Goal: Task Accomplishment & Management: Complete application form

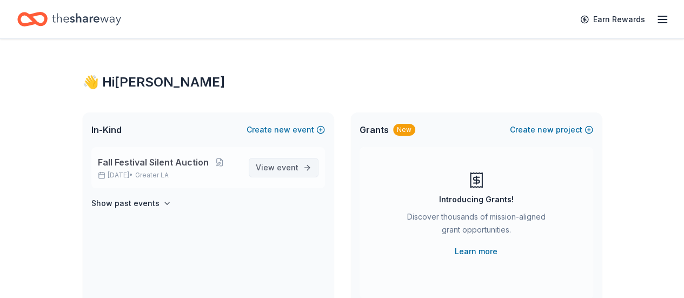
click at [275, 169] on span "View event" at bounding box center [277, 167] width 43 height 13
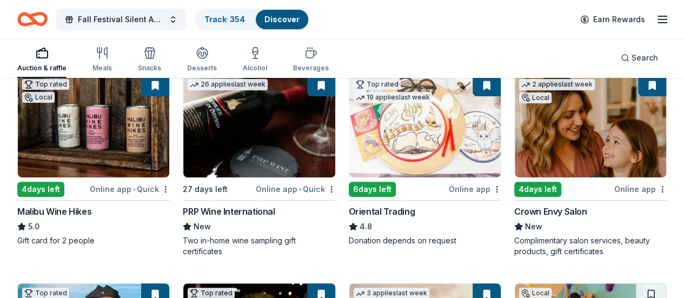
scroll to position [108, 0]
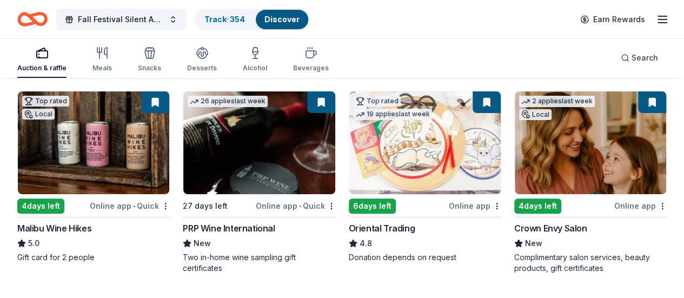
click at [112, 163] on img at bounding box center [93, 142] width 151 height 103
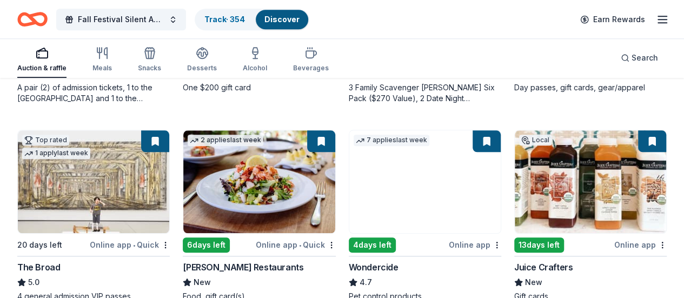
scroll to position [541, 0]
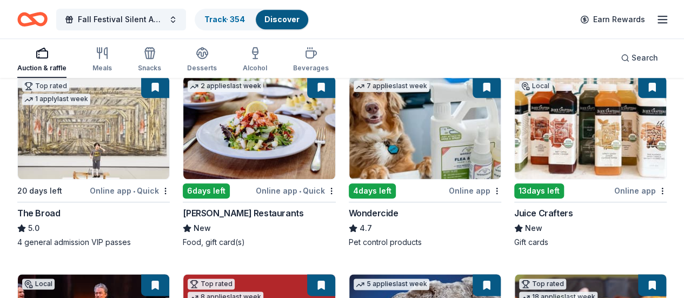
click at [515, 131] on img at bounding box center [590, 127] width 151 height 103
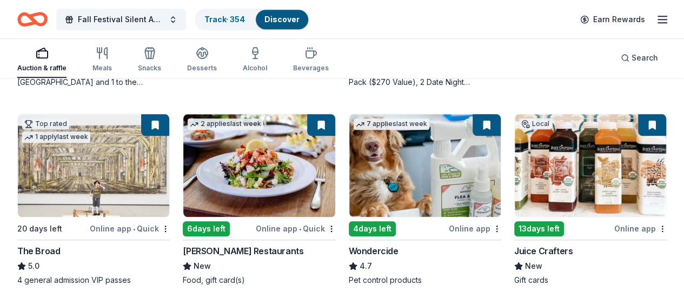
scroll to position [487, 0]
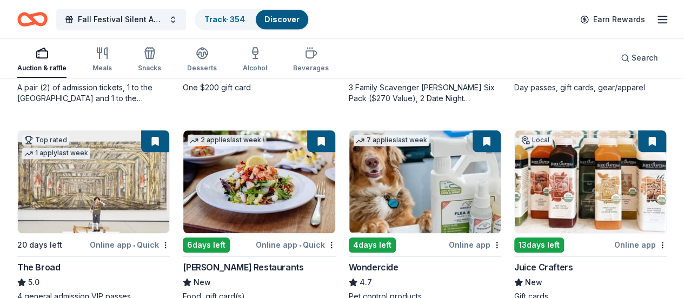
click at [515, 197] on img at bounding box center [590, 181] width 151 height 103
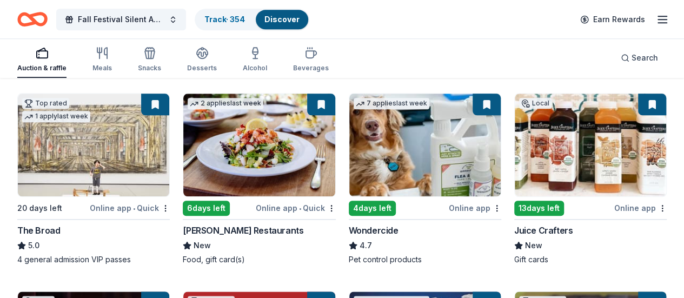
scroll to position [541, 0]
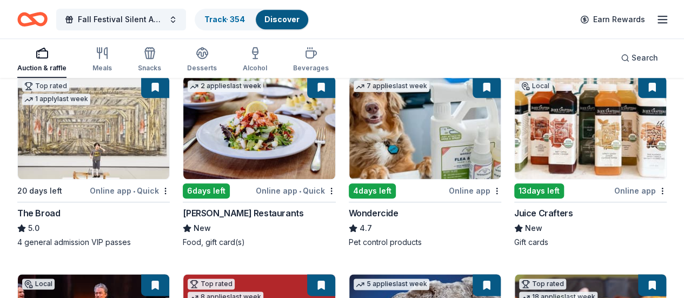
click at [515, 145] on img at bounding box center [590, 127] width 151 height 103
click at [350, 156] on img at bounding box center [425, 127] width 151 height 103
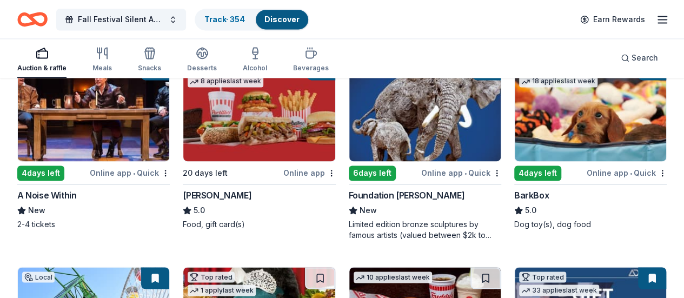
scroll to position [757, 0]
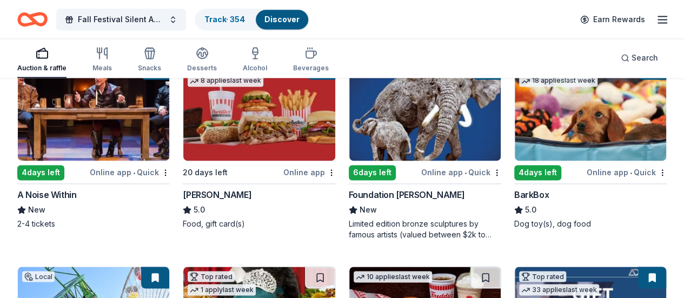
click at [515, 139] on img at bounding box center [590, 109] width 151 height 103
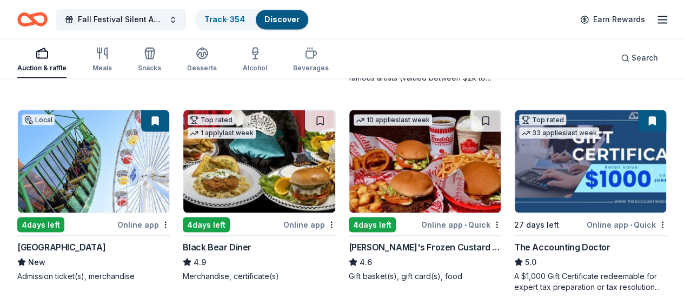
scroll to position [974, 0]
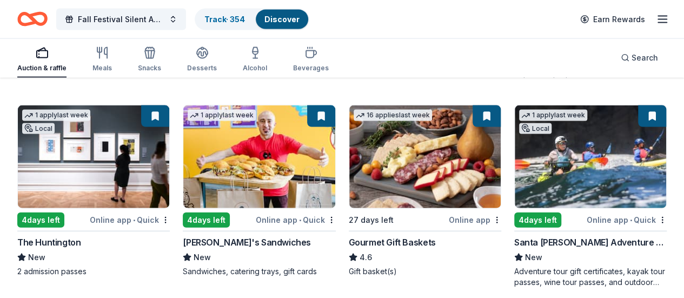
scroll to position [1190, 0]
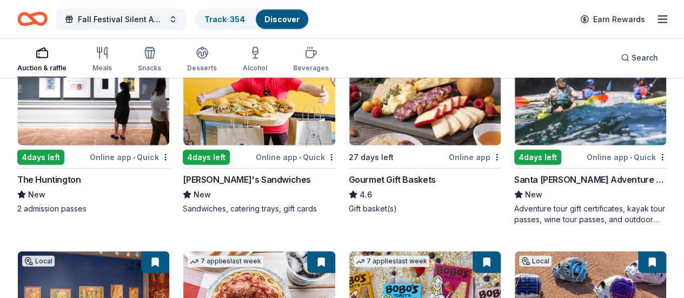
click at [350, 252] on img at bounding box center [425, 303] width 151 height 103
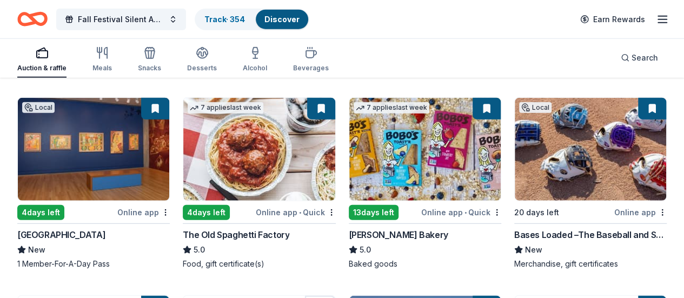
scroll to position [1407, 0]
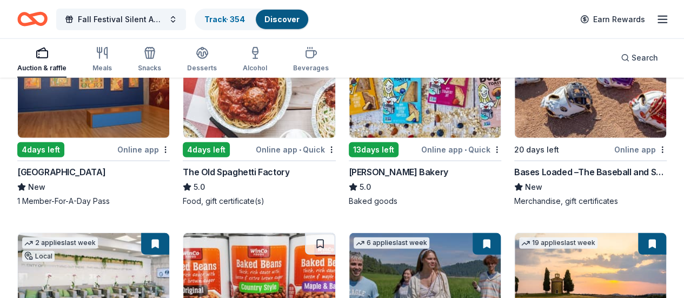
click at [515, 233] on img at bounding box center [590, 284] width 151 height 103
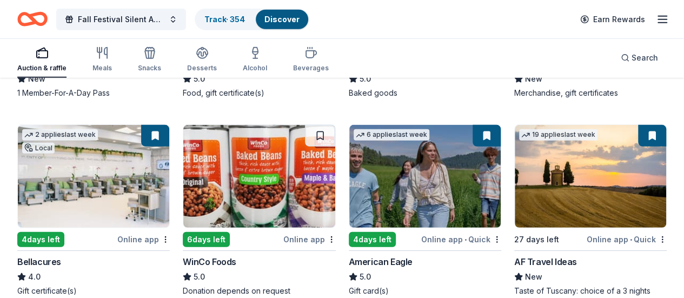
scroll to position [1569, 0]
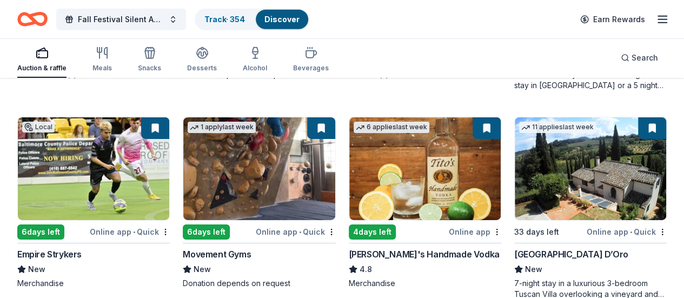
scroll to position [1785, 0]
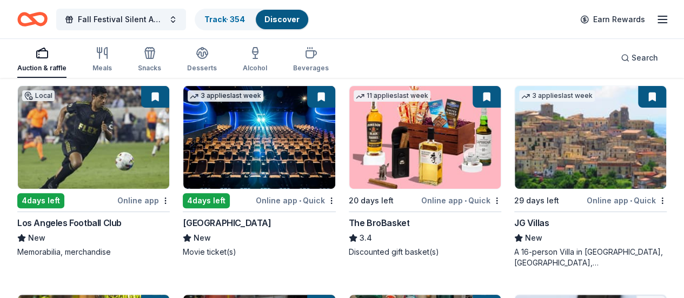
scroll to position [2164, 0]
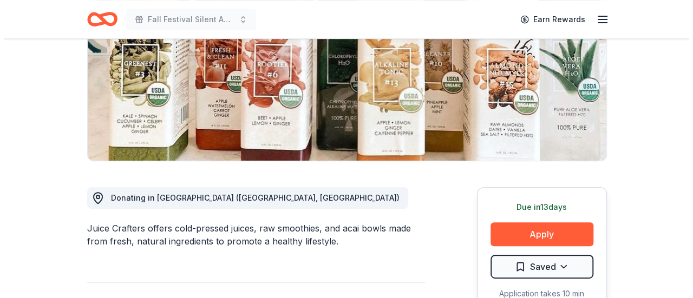
scroll to position [271, 0]
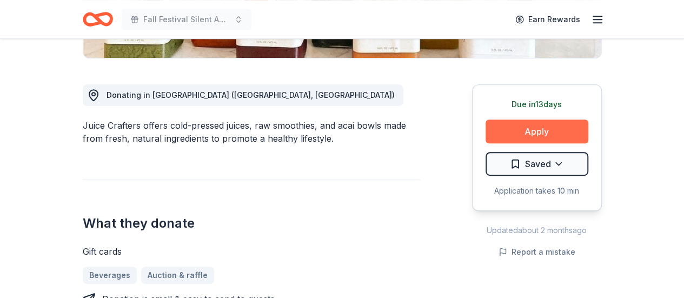
click at [516, 124] on button "Apply" at bounding box center [537, 132] width 103 height 24
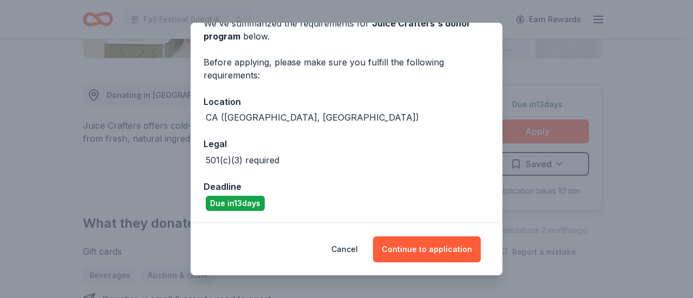
scroll to position [58, 0]
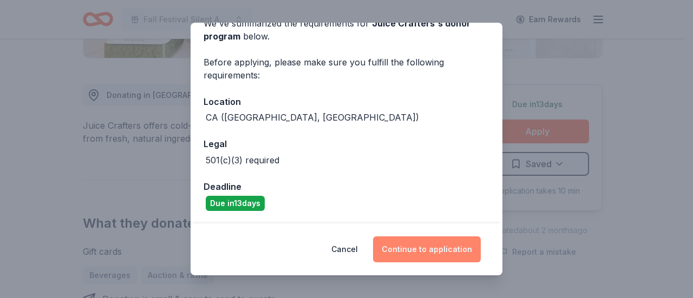
click at [427, 251] on button "Continue to application" at bounding box center [427, 249] width 108 height 26
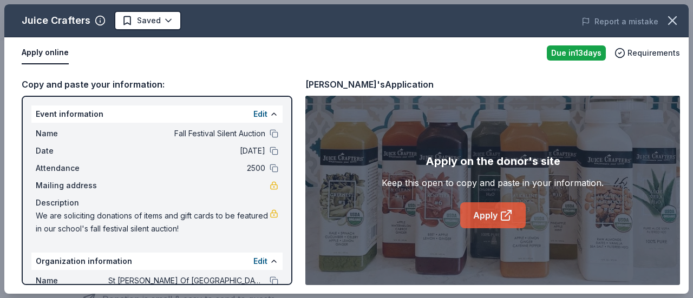
click at [482, 217] on link "Apply" at bounding box center [492, 215] width 65 height 26
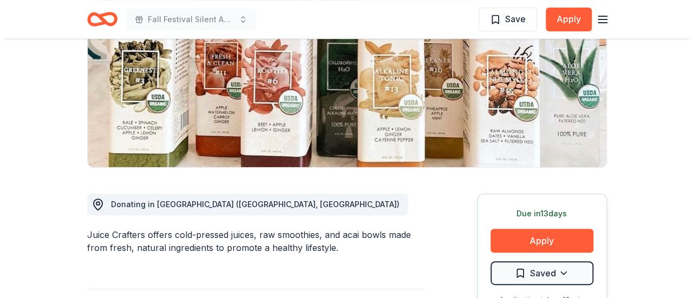
scroll to position [162, 0]
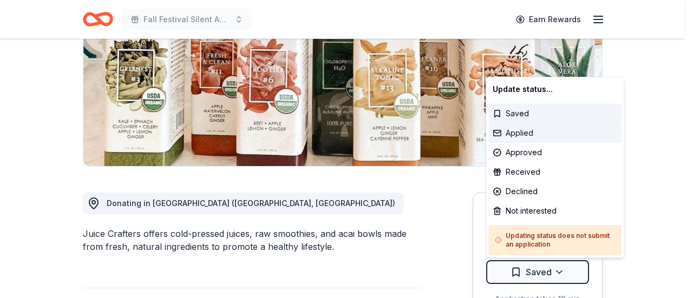
click at [532, 136] on div "Applied" at bounding box center [554, 132] width 133 height 19
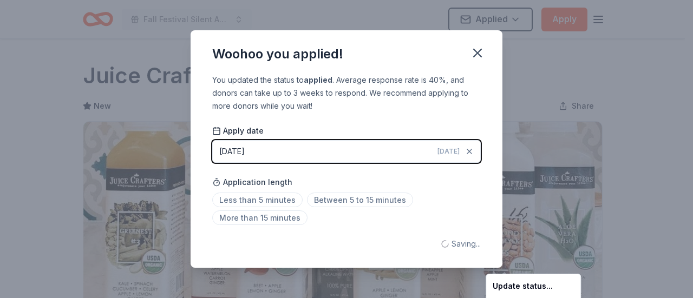
scroll to position [0, 0]
click at [274, 194] on html "Fall Festival Silent Auction Applied Apply Due in 13 days Share Juice Crafters …" at bounding box center [346, 149] width 693 height 298
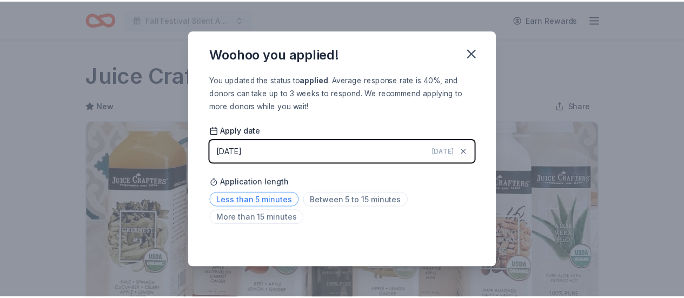
scroll to position [285, 0]
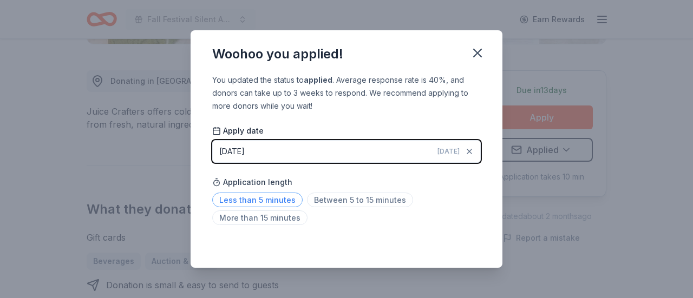
click at [269, 197] on span "Less than 5 minutes" at bounding box center [257, 200] width 90 height 15
click at [479, 57] on icon "button" at bounding box center [477, 52] width 15 height 15
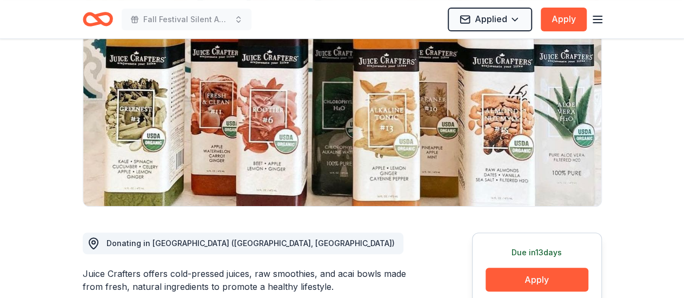
scroll to position [0, 0]
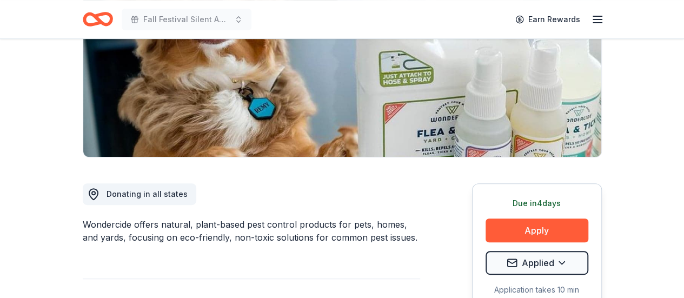
scroll to position [216, 0]
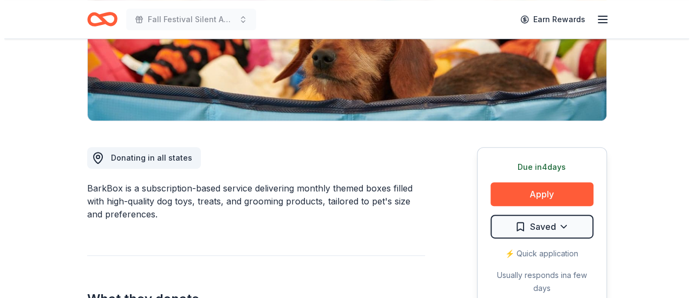
scroll to position [216, 0]
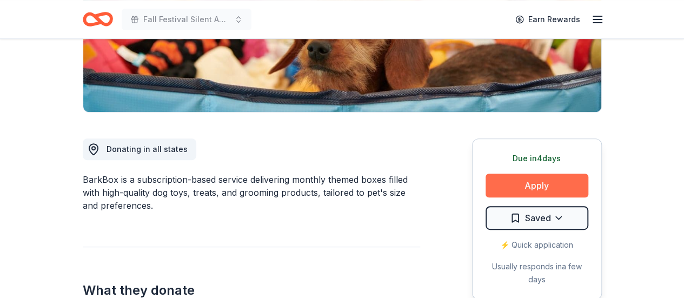
click at [515, 176] on button "Apply" at bounding box center [537, 186] width 103 height 24
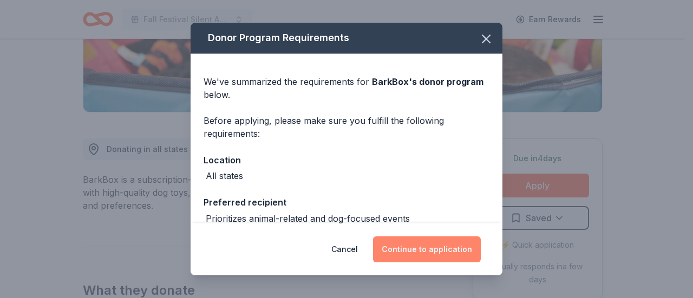
click at [433, 248] on button "Continue to application" at bounding box center [427, 249] width 108 height 26
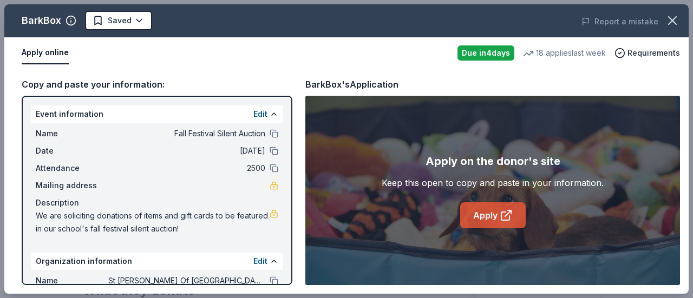
click at [466, 215] on link "Apply" at bounding box center [492, 215] width 65 height 26
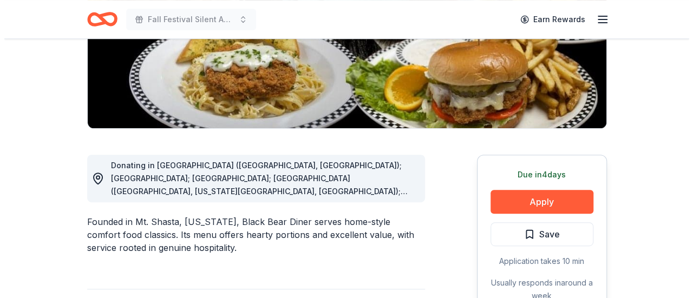
scroll to position [216, 0]
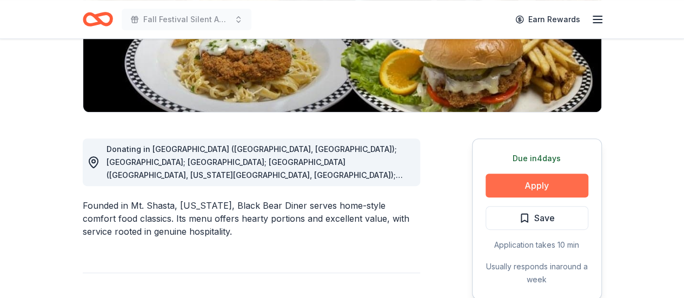
click at [516, 184] on button "Apply" at bounding box center [537, 186] width 103 height 24
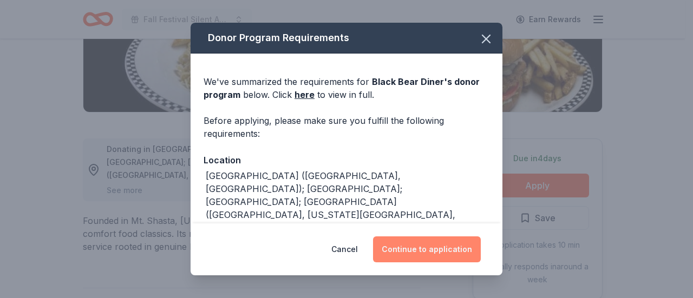
click at [414, 248] on button "Continue to application" at bounding box center [427, 249] width 108 height 26
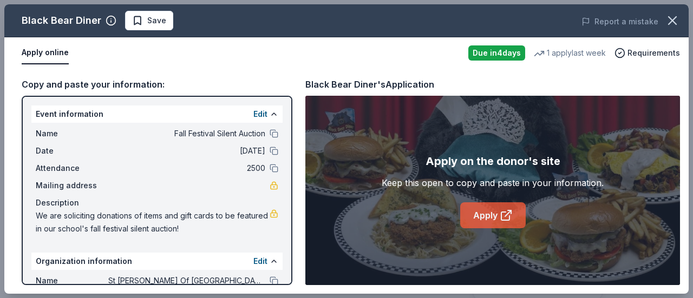
click at [495, 217] on link "Apply" at bounding box center [492, 215] width 65 height 26
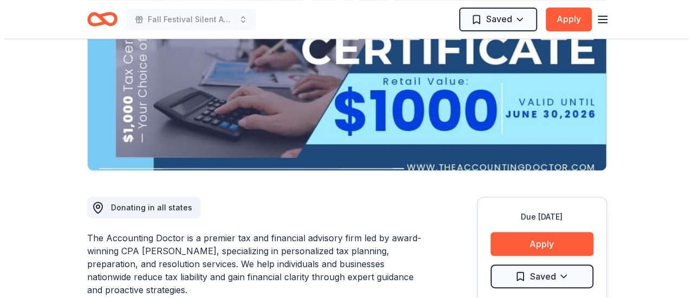
scroll to position [216, 0]
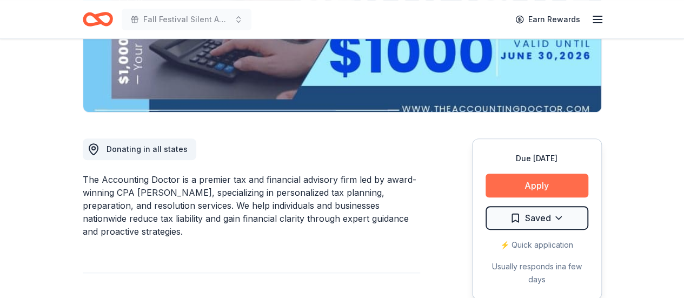
click at [540, 178] on button "Apply" at bounding box center [537, 186] width 103 height 24
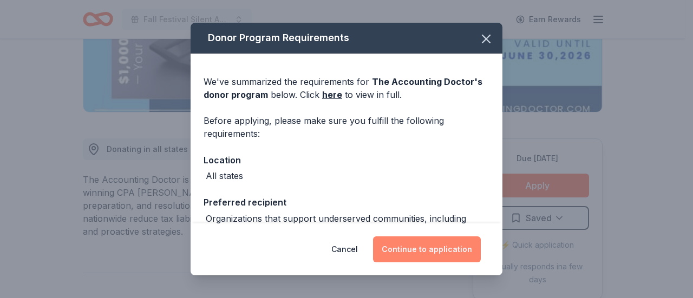
click at [419, 245] on button "Continue to application" at bounding box center [427, 249] width 108 height 26
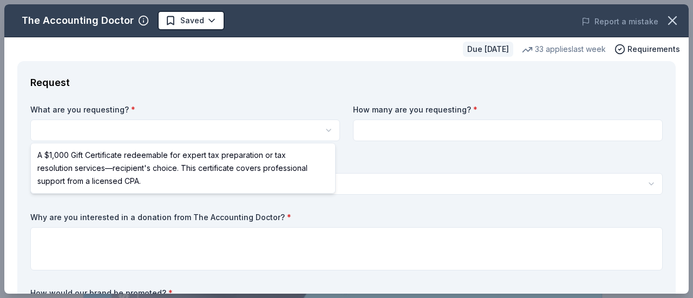
click at [62, 131] on html "Fall Festival Silent Auction Saved Apply Due [DATE] Share The Accounting Doctor…" at bounding box center [346, 149] width 693 height 298
select select "A $1,000 Gift Certificate redeemable for expert tax preparation or tax resoluti…"
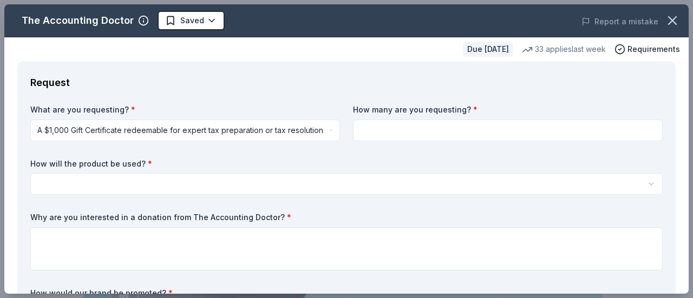
click at [379, 123] on input at bounding box center [507, 131] width 309 height 22
type input "1"
click at [172, 182] on html "Fall Festival Silent Auction Saved Apply Due in 27 days Share The Accounting Do…" at bounding box center [346, 149] width 693 height 298
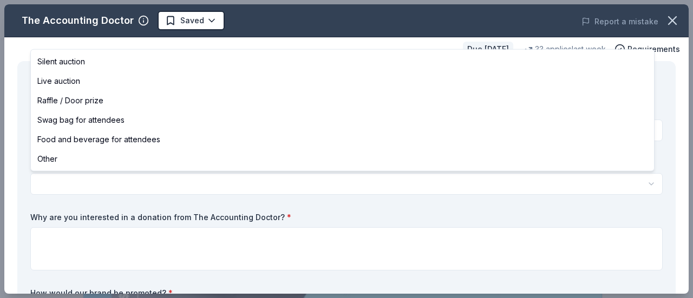
select select "liveAuction"
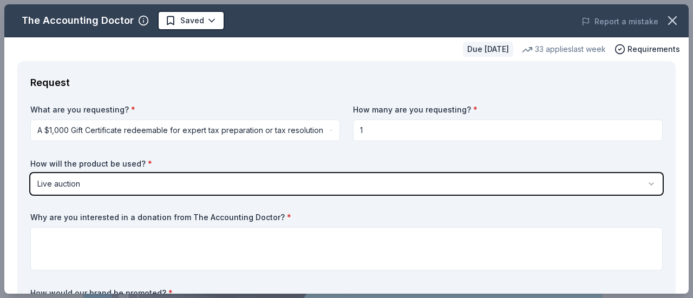
scroll to position [54, 0]
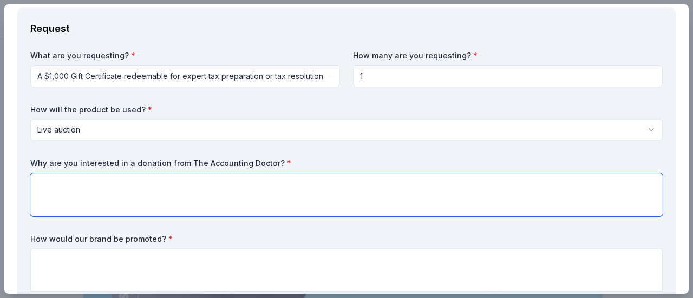
click at [146, 190] on textarea at bounding box center [346, 194] width 632 height 43
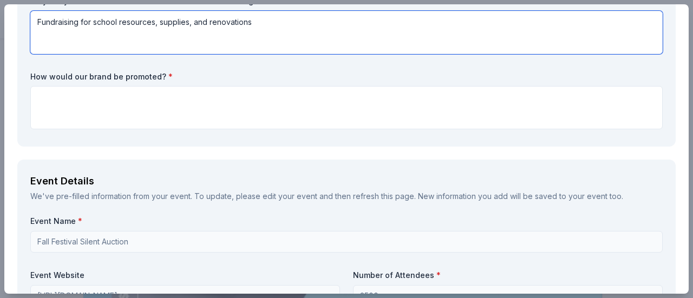
type textarea "Fundraising for school resources, supplies, and renovations"
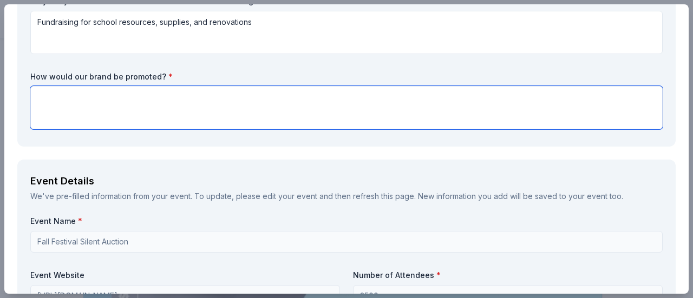
click at [135, 106] on textarea at bounding box center [346, 107] width 632 height 43
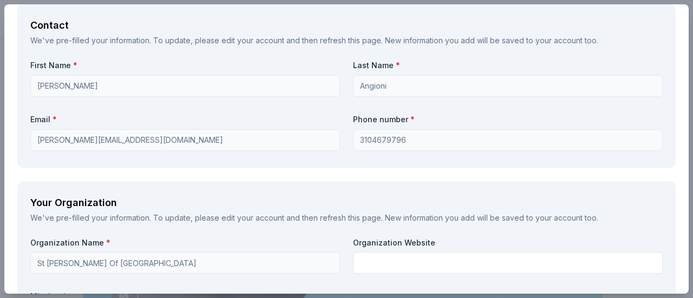
scroll to position [703, 0]
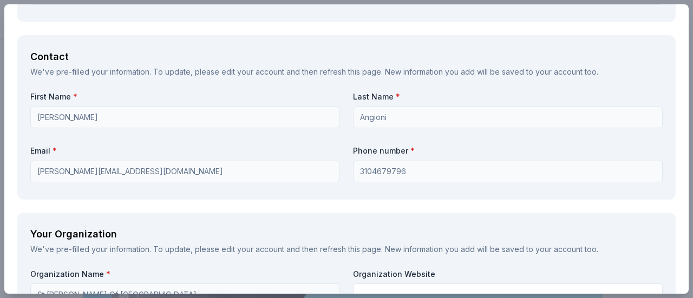
type textarea "marketing"
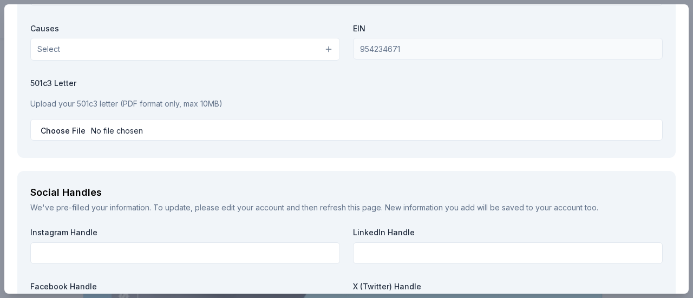
scroll to position [927, 0]
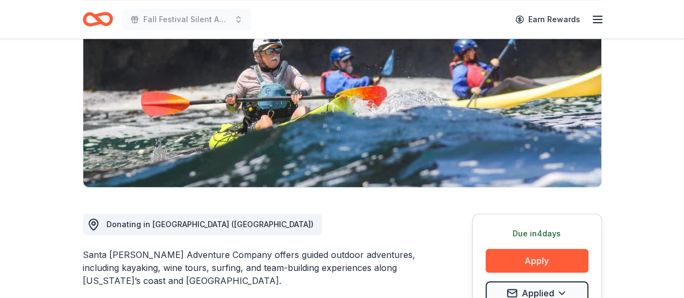
scroll to position [162, 0]
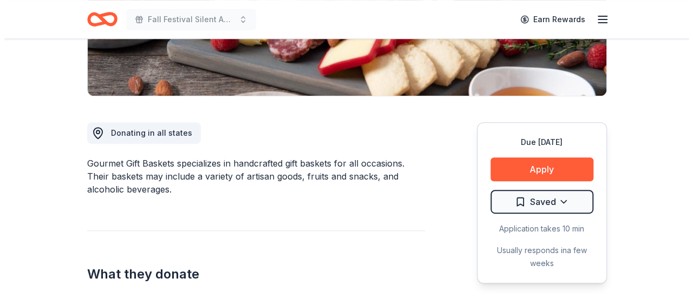
scroll to position [216, 0]
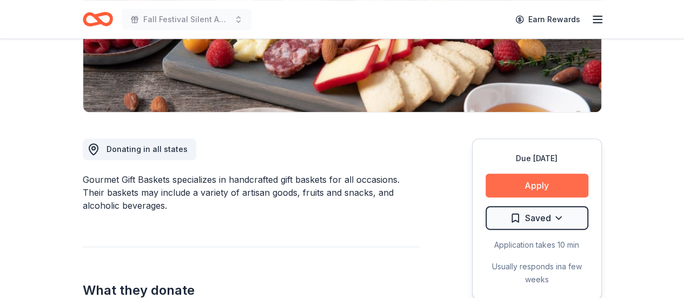
click at [519, 182] on button "Apply" at bounding box center [537, 186] width 103 height 24
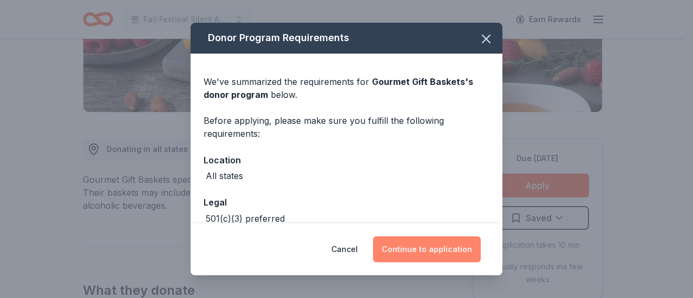
click at [403, 256] on button "Continue to application" at bounding box center [427, 249] width 108 height 26
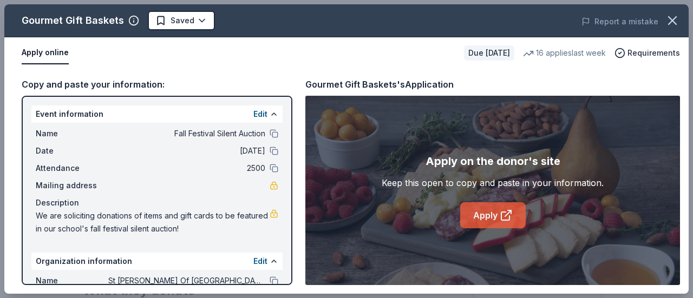
click at [489, 208] on link "Apply" at bounding box center [492, 215] width 65 height 26
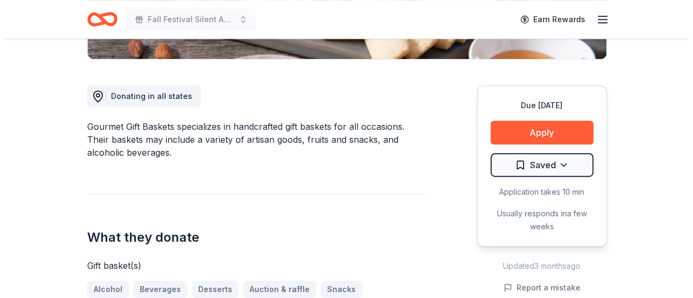
scroll to position [271, 0]
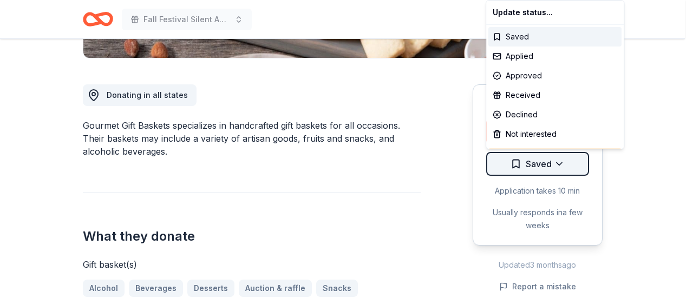
click at [530, 58] on div "Applied" at bounding box center [554, 56] width 133 height 19
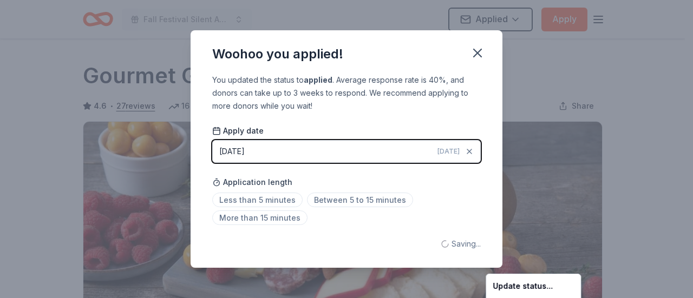
scroll to position [0, 0]
click at [285, 198] on html "Fall Festival Silent Auction Applied Apply Due in 27 days Share Gourmet Gift Ba…" at bounding box center [346, 149] width 693 height 298
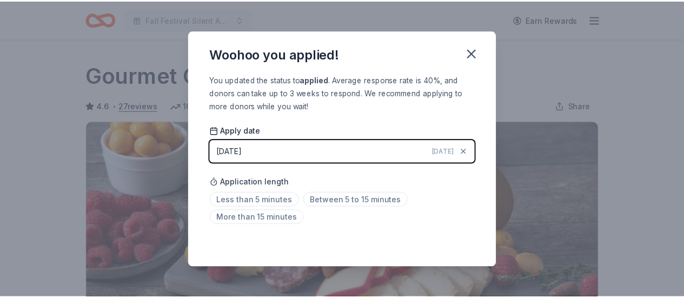
scroll to position [285, 0]
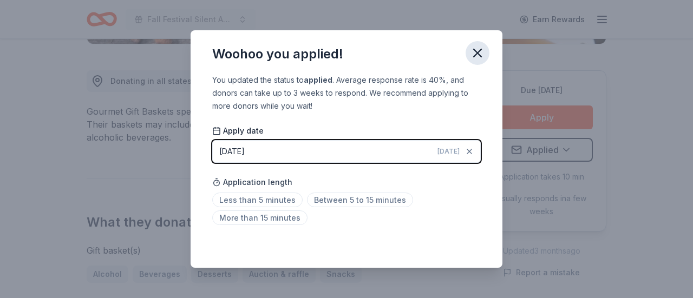
click at [478, 54] on icon "button" at bounding box center [477, 53] width 8 height 8
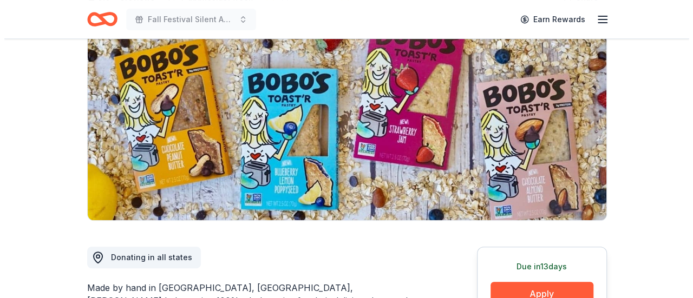
scroll to position [216, 0]
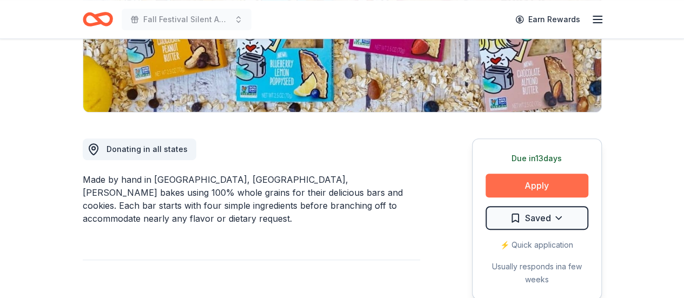
click at [548, 183] on button "Apply" at bounding box center [537, 186] width 103 height 24
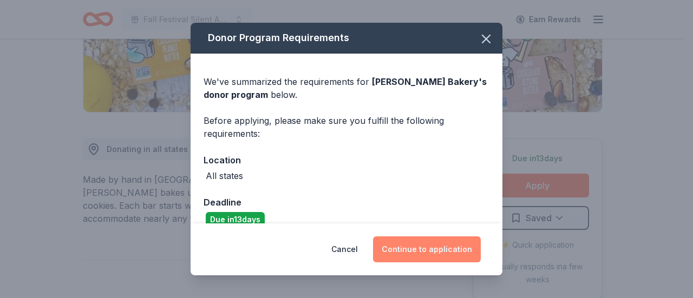
click at [418, 243] on button "Continue to application" at bounding box center [427, 249] width 108 height 26
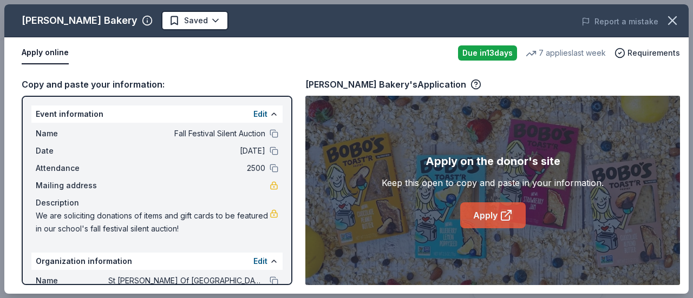
click at [481, 212] on link "Apply" at bounding box center [492, 215] width 65 height 26
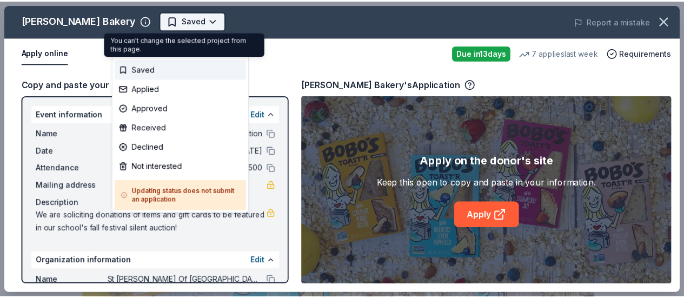
scroll to position [0, 0]
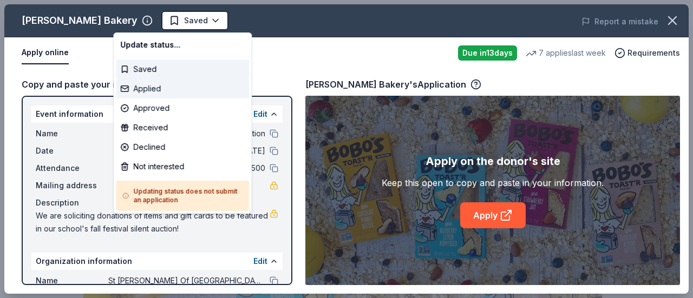
click at [149, 89] on div "Applied" at bounding box center [182, 88] width 133 height 19
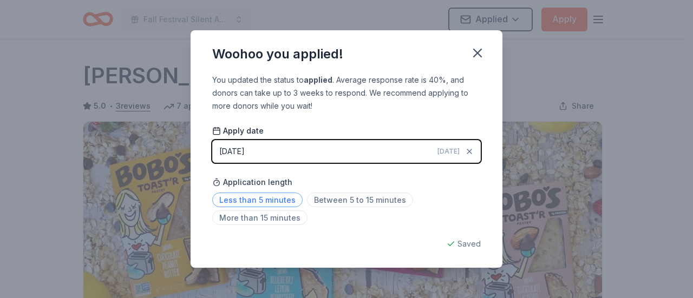
click at [275, 199] on span "Less than 5 minutes" at bounding box center [257, 200] width 90 height 15
click at [475, 51] on icon "button" at bounding box center [477, 53] width 8 height 8
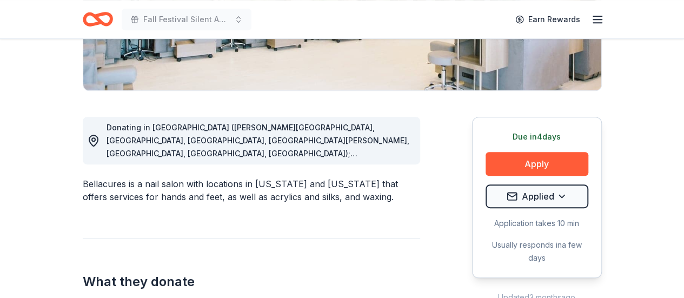
scroll to position [271, 0]
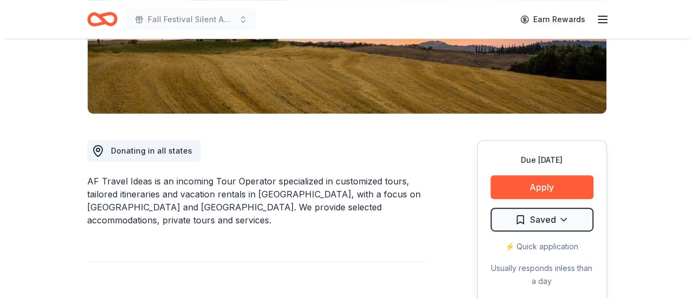
scroll to position [216, 0]
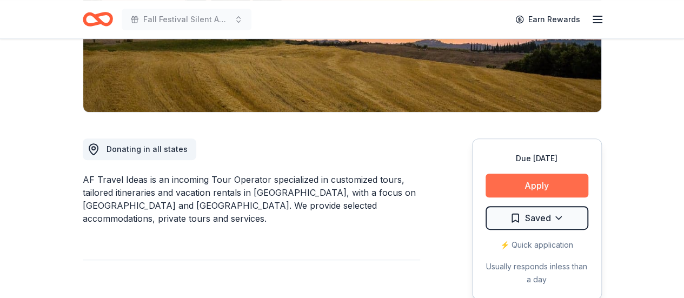
click at [502, 182] on button "Apply" at bounding box center [537, 186] width 103 height 24
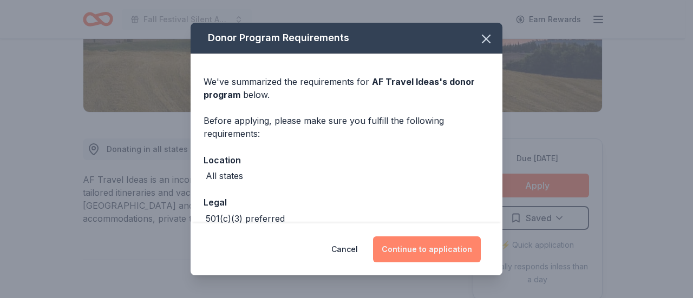
click at [401, 248] on button "Continue to application" at bounding box center [427, 249] width 108 height 26
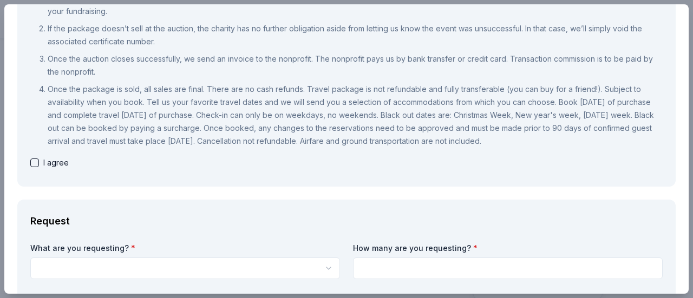
scroll to position [325, 0]
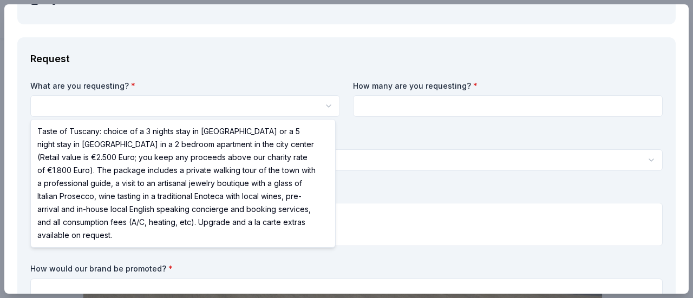
select select "Taste of Tuscany: choice of a 3 nights stay in [GEOGRAPHIC_DATA] or a 5 night s…"
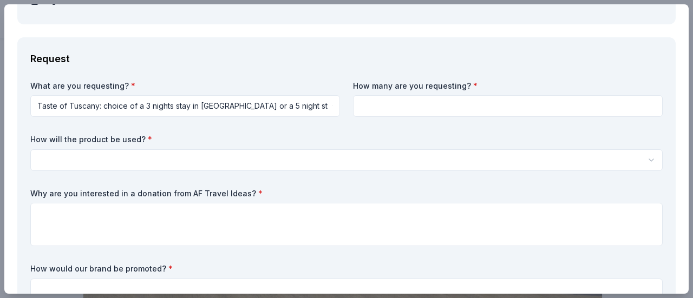
click at [397, 109] on input at bounding box center [507, 106] width 309 height 22
type input "1"
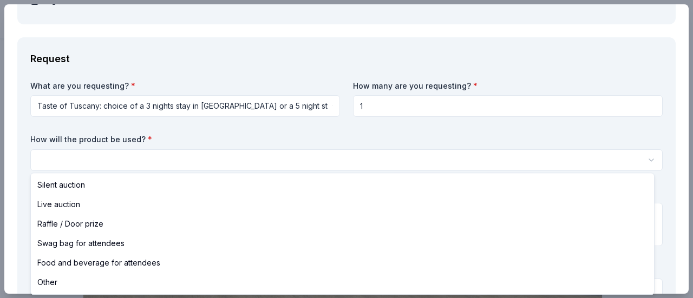
click at [117, 157] on html "Fall Festival Silent Auction Saved Apply Due in 27 days Share AF Travel Ideas N…" at bounding box center [346, 149] width 693 height 298
select select "liveAuction"
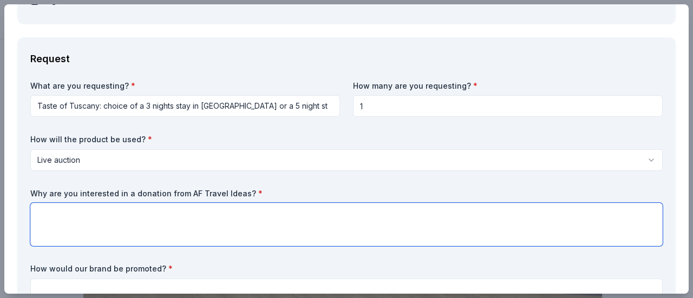
click at [71, 215] on textarea at bounding box center [346, 224] width 632 height 43
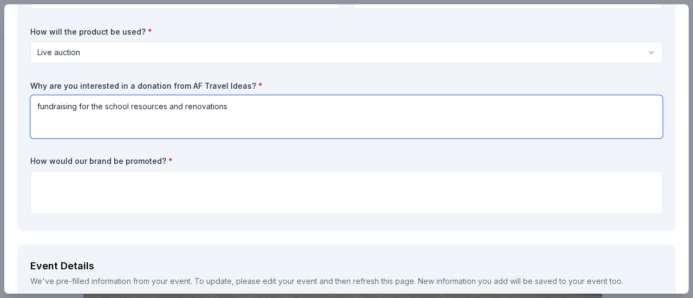
scroll to position [433, 0]
type textarea "fundraising for the school resources and renovations"
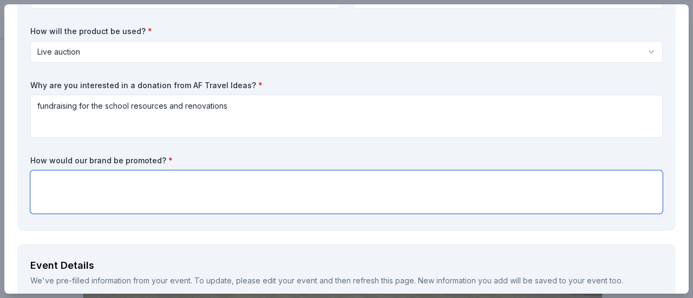
click at [90, 186] on textarea at bounding box center [346, 191] width 632 height 43
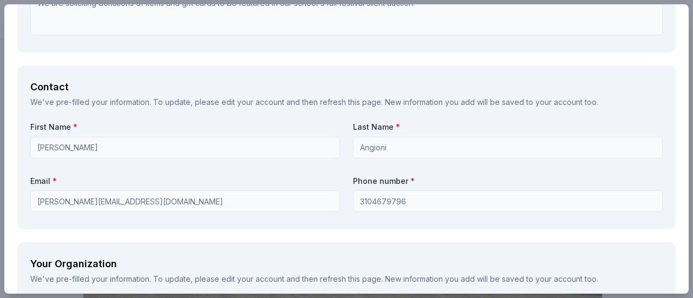
scroll to position [1082, 0]
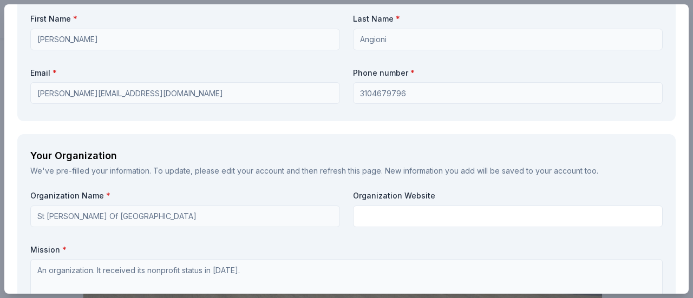
type textarea "marketing"
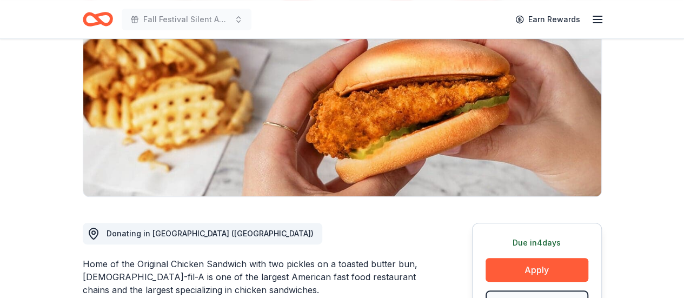
scroll to position [271, 0]
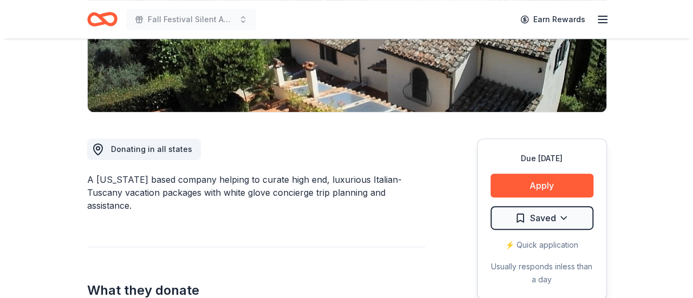
scroll to position [271, 0]
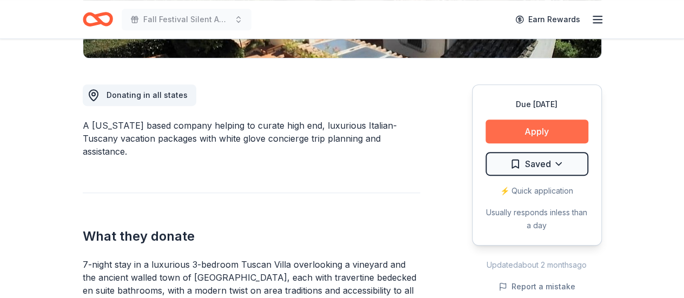
click at [515, 129] on button "Apply" at bounding box center [537, 132] width 103 height 24
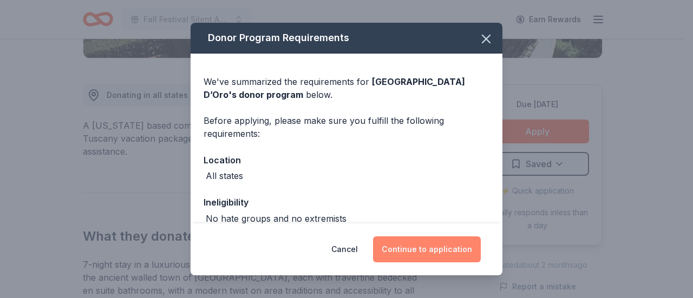
click at [421, 245] on button "Continue to application" at bounding box center [427, 249] width 108 height 26
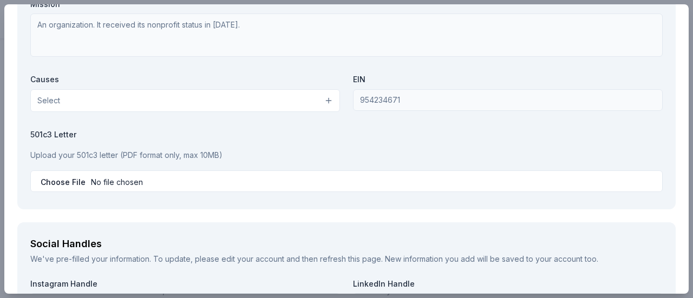
scroll to position [1298, 0]
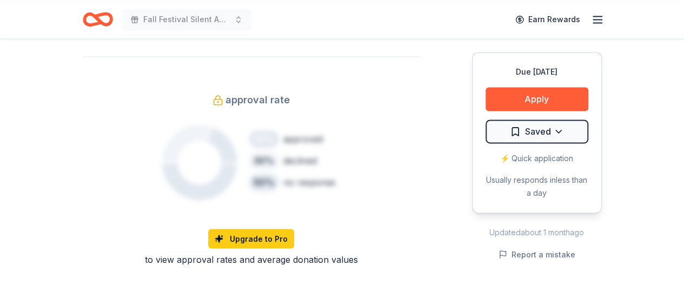
scroll to position [812, 0]
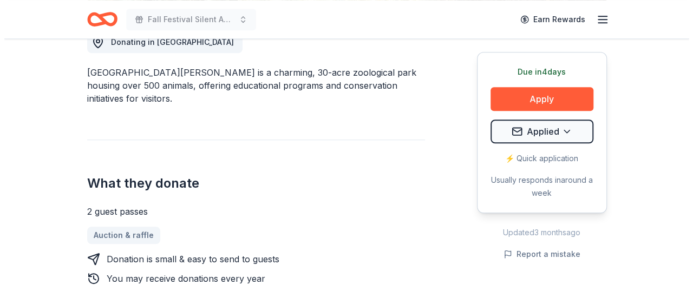
scroll to position [325, 0]
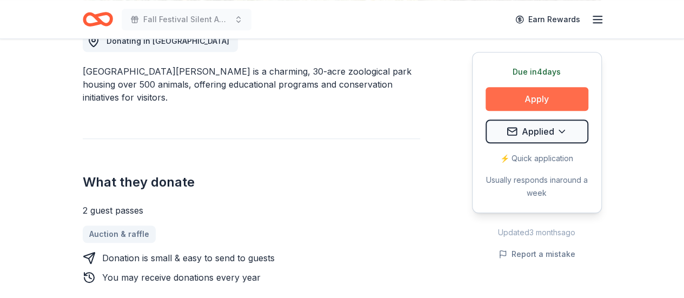
click at [513, 101] on button "Apply" at bounding box center [537, 99] width 103 height 24
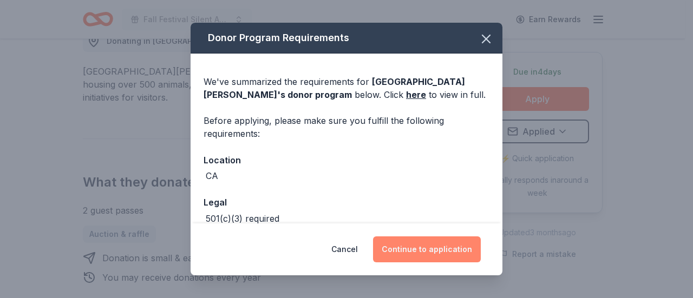
click at [423, 248] on button "Continue to application" at bounding box center [427, 249] width 108 height 26
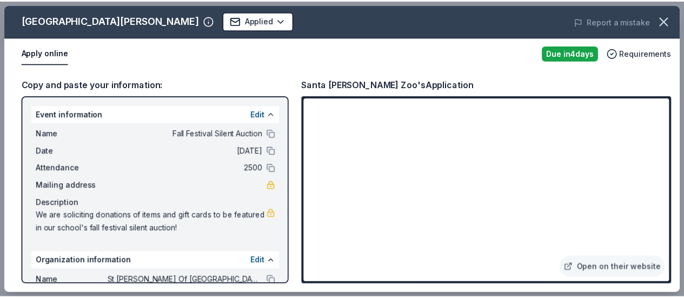
scroll to position [0, 0]
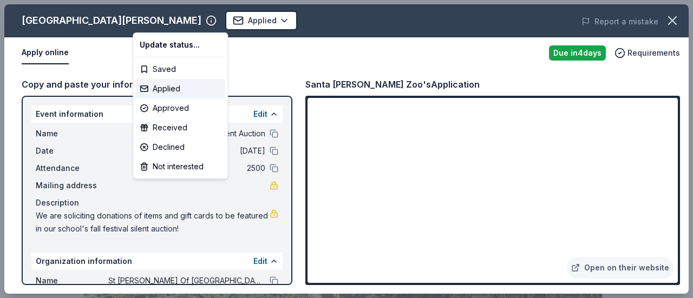
click at [273, 64] on html "Fall Festival Silent Auction Applied Apply Due in 4 days Share Santa Barbara Zo…" at bounding box center [346, 149] width 693 height 298
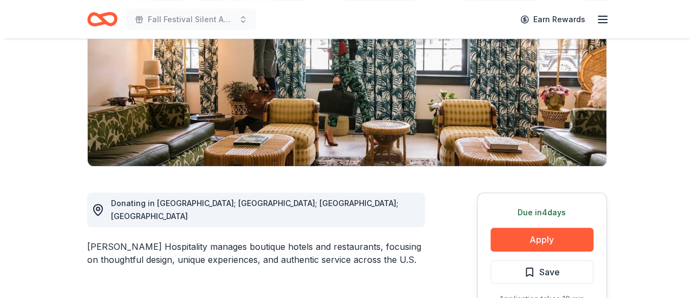
scroll to position [216, 0]
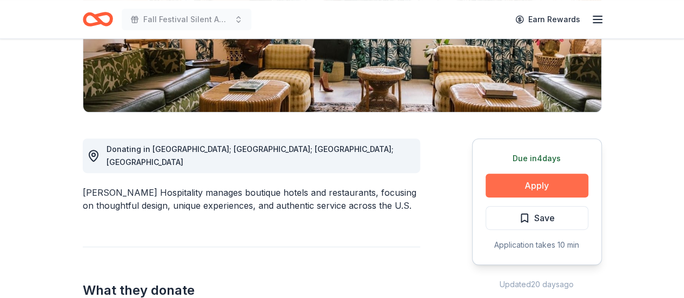
click at [521, 181] on button "Apply" at bounding box center [537, 186] width 103 height 24
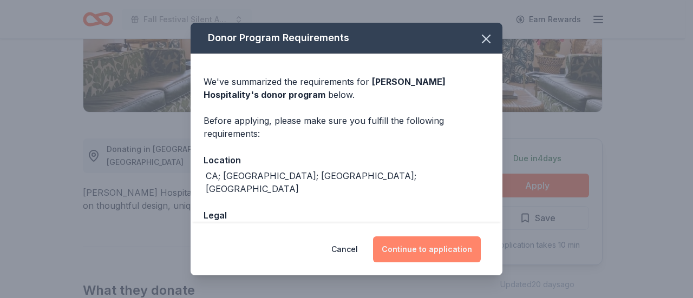
click at [421, 255] on button "Continue to application" at bounding box center [427, 249] width 108 height 26
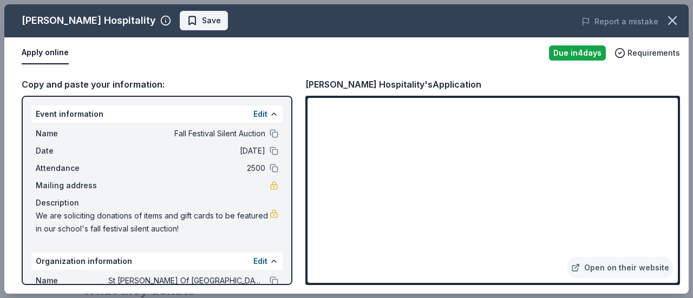
click at [202, 17] on span "Save" at bounding box center [211, 20] width 19 height 13
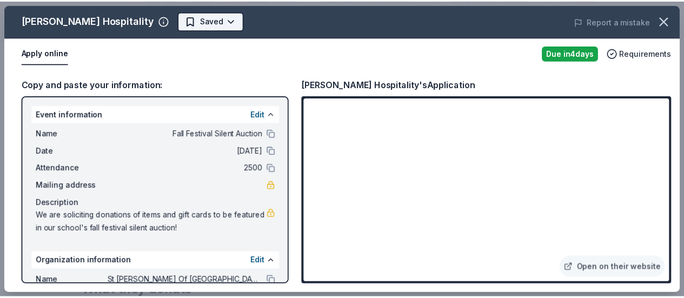
scroll to position [0, 0]
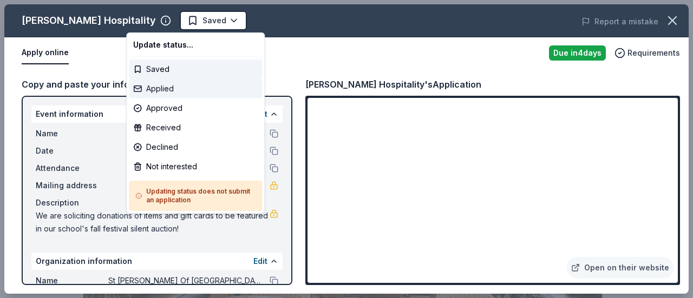
click at [154, 84] on div "Applied" at bounding box center [195, 88] width 133 height 19
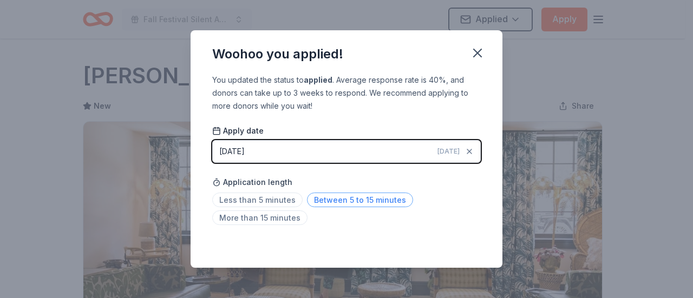
click at [325, 203] on span "Between 5 to 15 minutes" at bounding box center [360, 200] width 106 height 15
click at [473, 63] on button "button" at bounding box center [477, 53] width 24 height 24
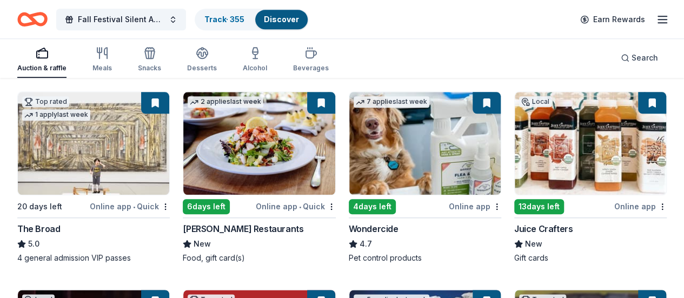
scroll to position [541, 0]
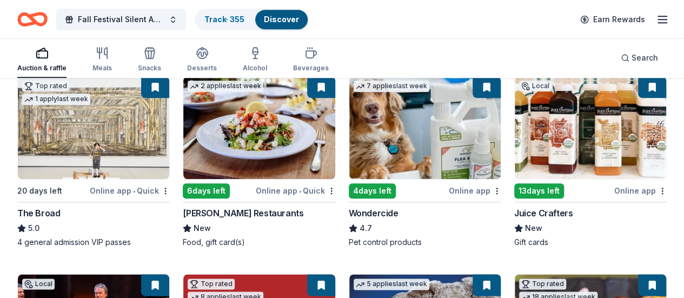
drag, startPoint x: 240, startPoint y: 137, endPoint x: 273, endPoint y: 152, distance: 35.8
click at [515, 137] on img at bounding box center [590, 127] width 151 height 103
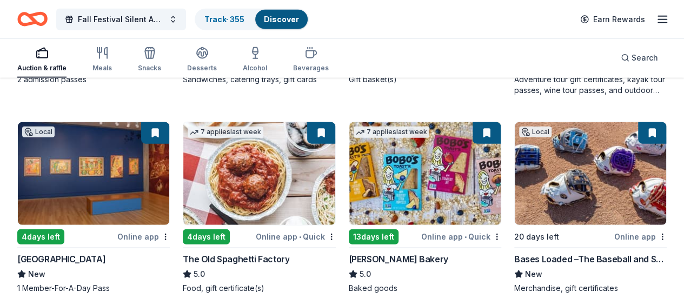
scroll to position [1336, 0]
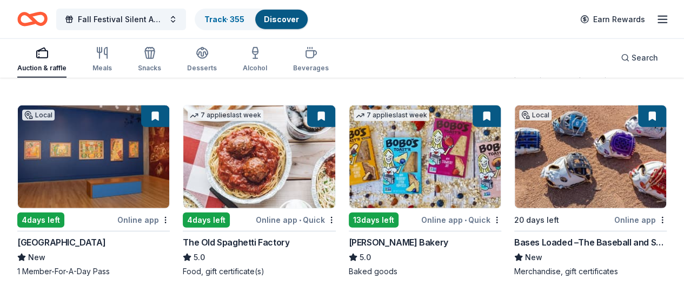
click at [225, 13] on div "Track · 355" at bounding box center [224, 19] width 57 height 19
click at [232, 21] on link "Track · 355" at bounding box center [225, 19] width 40 height 9
click at [232, 15] on link "Track · 355" at bounding box center [225, 19] width 40 height 9
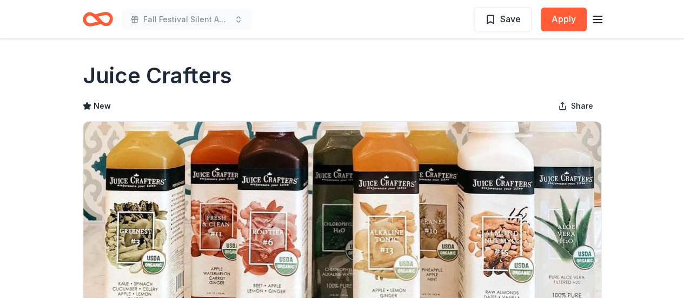
scroll to position [162, 0]
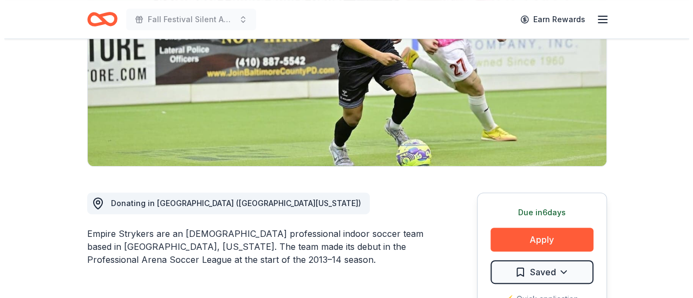
scroll to position [216, 0]
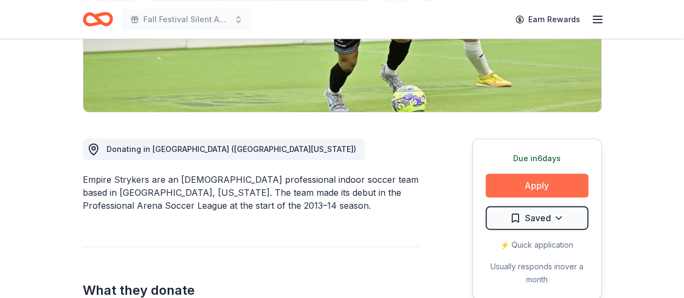
click at [513, 187] on button "Apply" at bounding box center [537, 186] width 103 height 24
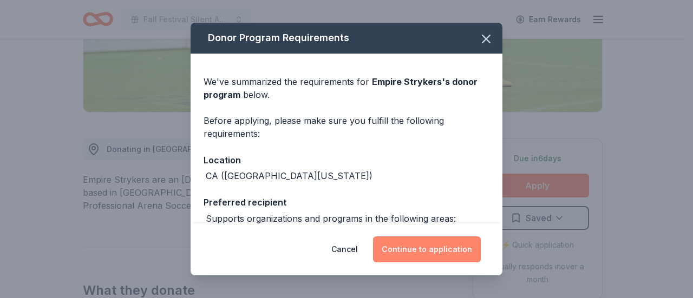
click at [410, 250] on button "Continue to application" at bounding box center [427, 249] width 108 height 26
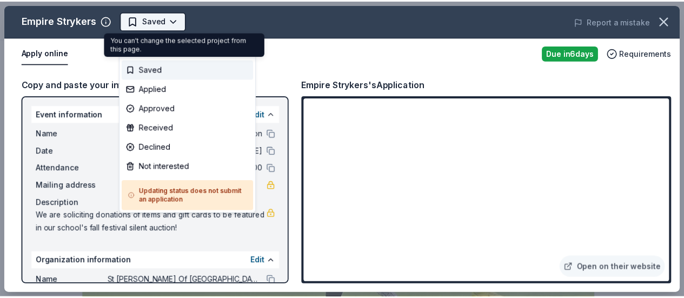
scroll to position [0, 0]
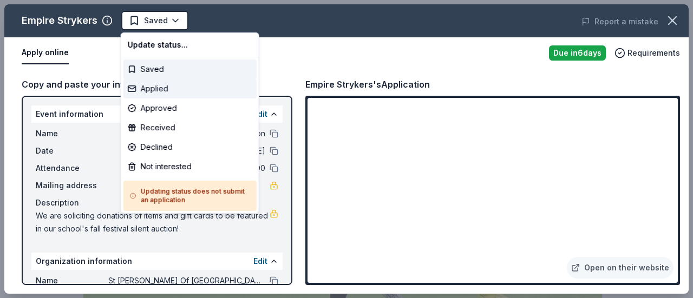
click at [163, 87] on div "Applied" at bounding box center [189, 88] width 133 height 19
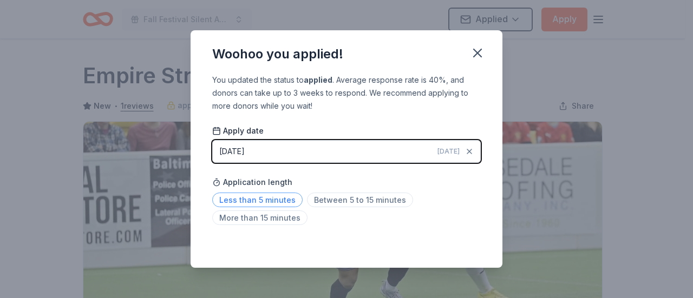
click at [254, 202] on span "Less than 5 minutes" at bounding box center [257, 200] width 90 height 15
click at [473, 50] on icon "button" at bounding box center [477, 52] width 15 height 15
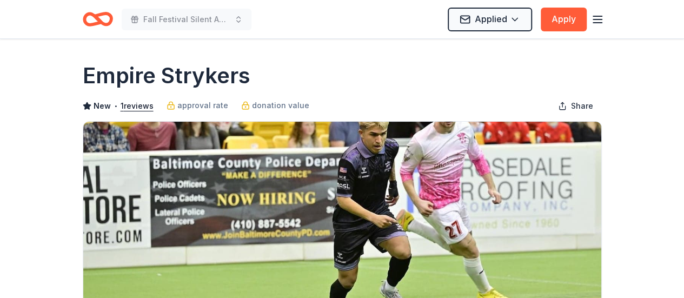
click at [603, 15] on icon "button" at bounding box center [597, 19] width 13 height 13
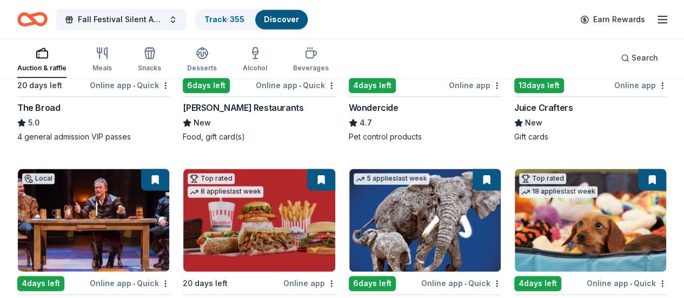
scroll to position [649, 0]
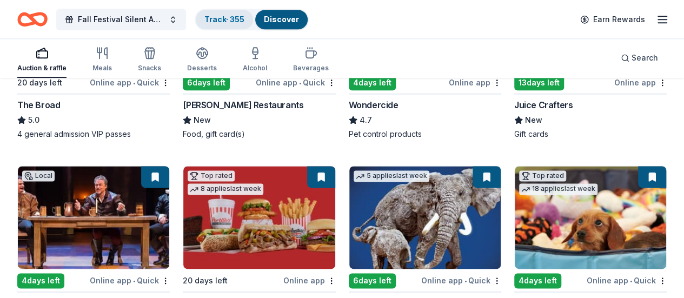
click at [237, 21] on link "Track · 355" at bounding box center [225, 19] width 40 height 9
click at [242, 15] on link "Track · 355" at bounding box center [225, 19] width 40 height 9
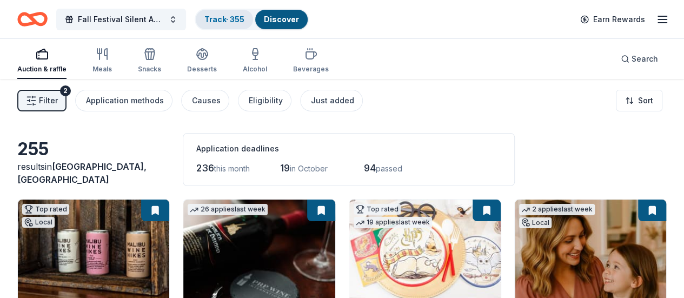
click at [245, 15] on link "Track · 355" at bounding box center [225, 19] width 40 height 9
click at [235, 15] on link "Track · 355" at bounding box center [225, 19] width 40 height 9
click at [229, 19] on link "Track · 355" at bounding box center [225, 19] width 40 height 9
click at [57, 101] on span "Filter" at bounding box center [48, 100] width 19 height 13
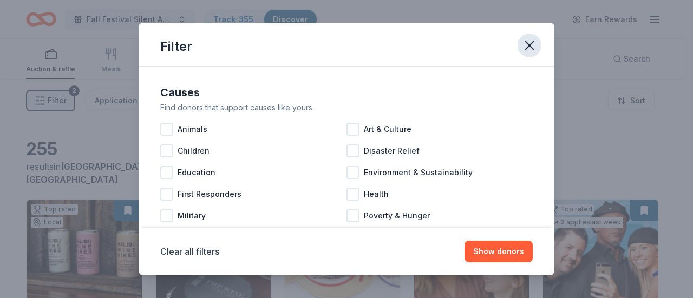
click at [534, 48] on icon "button" at bounding box center [529, 45] width 15 height 15
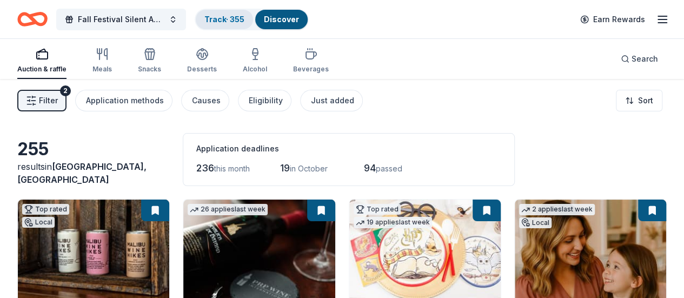
click at [247, 11] on div "Track · 355" at bounding box center [224, 19] width 57 height 19
click at [245, 16] on link "Track · 355" at bounding box center [225, 19] width 40 height 9
click at [243, 15] on link "Track · 355" at bounding box center [225, 19] width 40 height 9
drag, startPoint x: 243, startPoint y: 14, endPoint x: 440, endPoint y: 138, distance: 232.7
click at [440, 138] on div "Application deadlines 236 this month 19 in October 94 passed" at bounding box center [349, 159] width 332 height 53
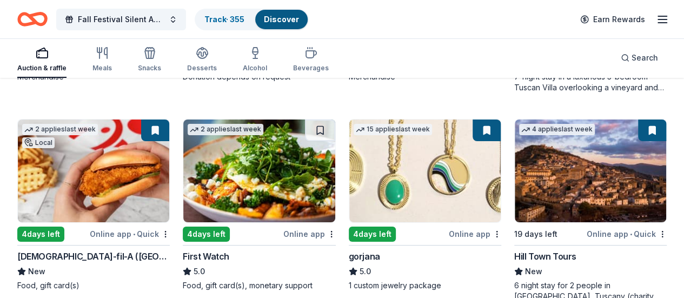
scroll to position [2036, 0]
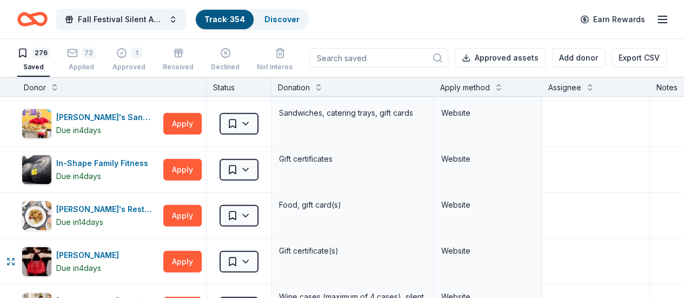
scroll to position [5519, 0]
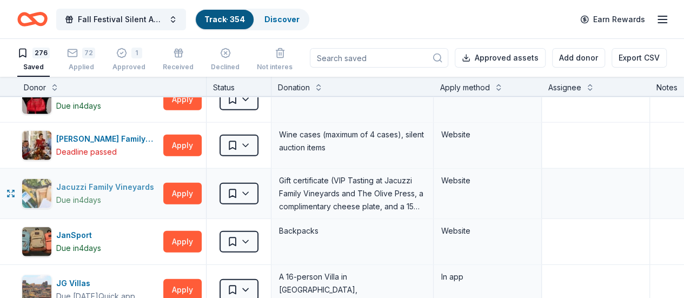
click at [105, 181] on div "Jacuzzi Family Vineyards" at bounding box center [107, 187] width 102 height 13
click at [285, 17] on link "Discover" at bounding box center [282, 19] width 35 height 9
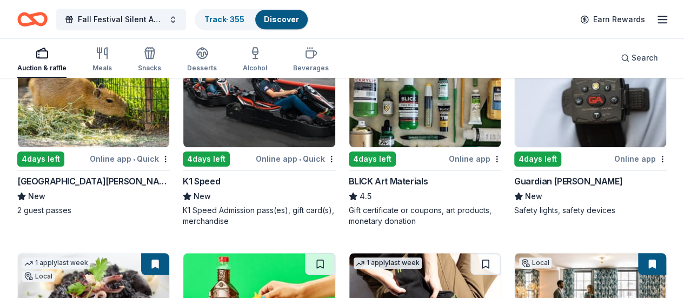
scroll to position [2454, 0]
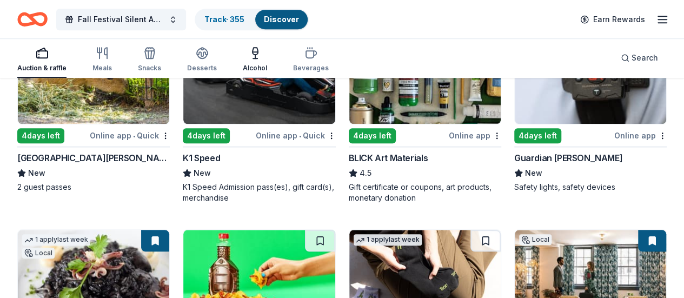
click at [255, 58] on icon "button" at bounding box center [255, 57] width 0 height 4
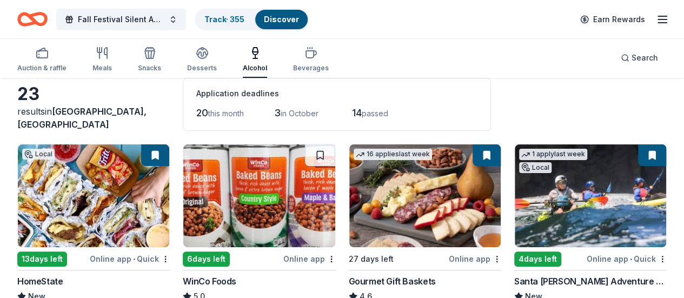
scroll to position [108, 0]
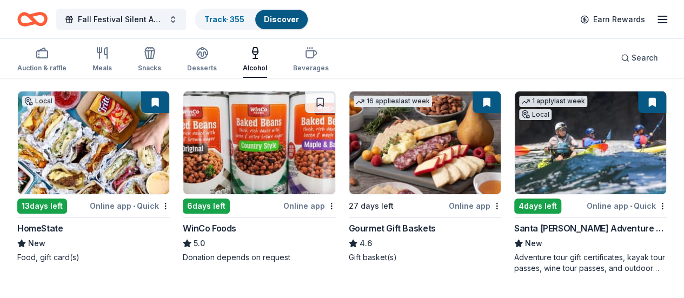
click at [350, 169] on img at bounding box center [425, 142] width 151 height 103
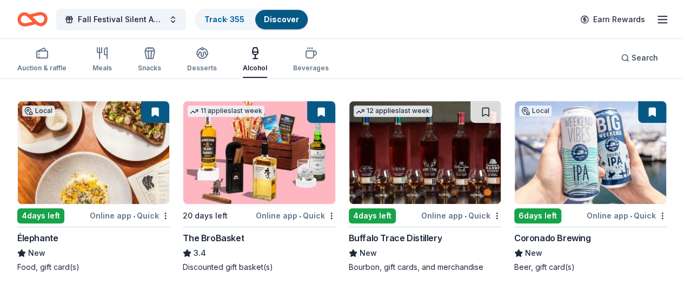
scroll to position [325, 0]
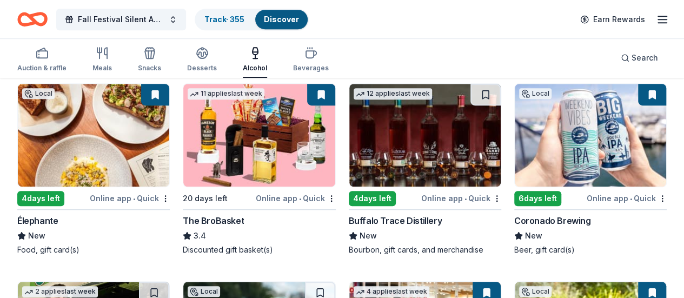
click at [515, 147] on img at bounding box center [590, 135] width 151 height 103
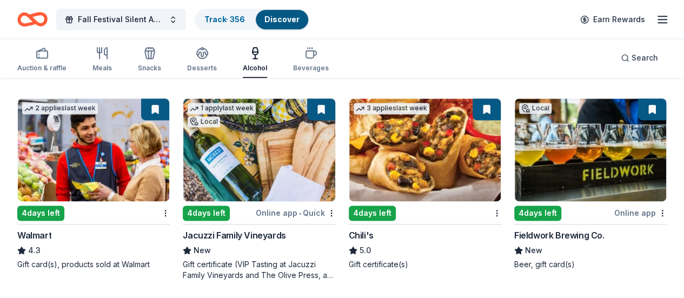
scroll to position [703, 0]
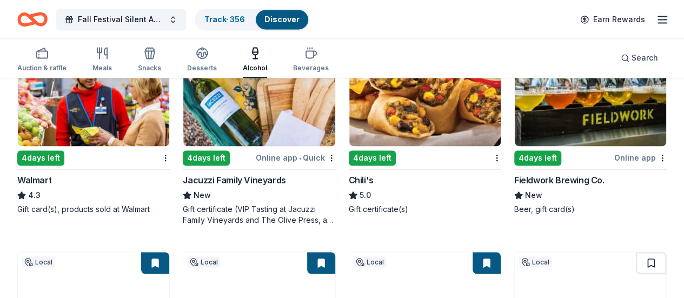
scroll to position [757, 0]
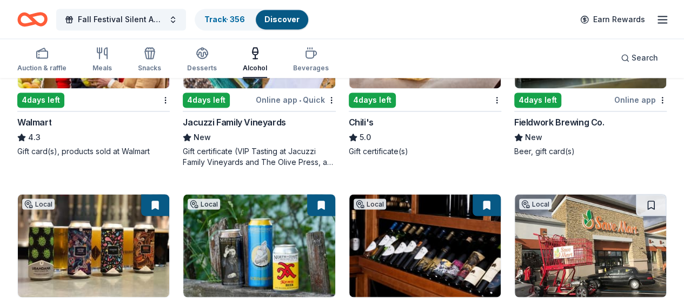
scroll to position [920, 0]
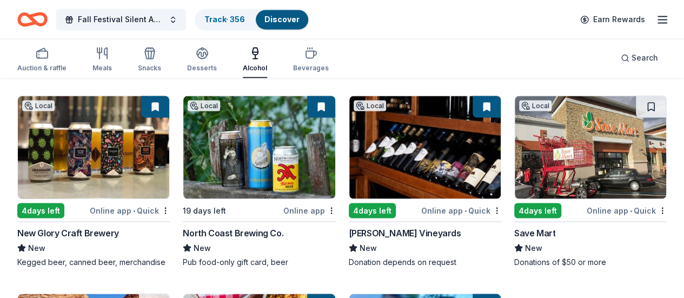
click at [309, 57] on icon "button" at bounding box center [311, 54] width 10 height 7
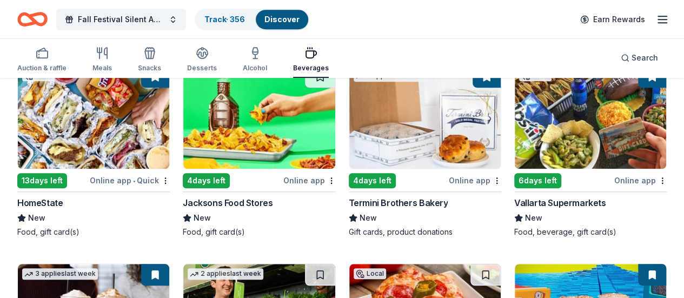
scroll to position [325, 0]
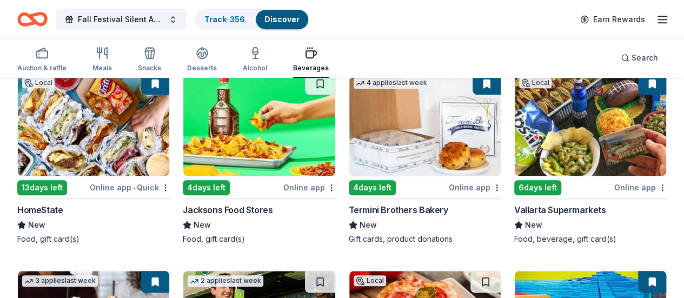
click at [515, 146] on img at bounding box center [590, 124] width 151 height 103
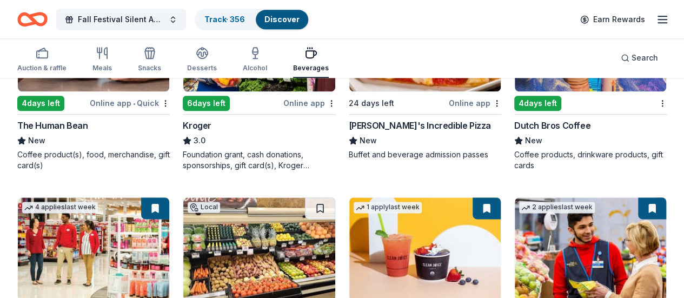
scroll to position [703, 0]
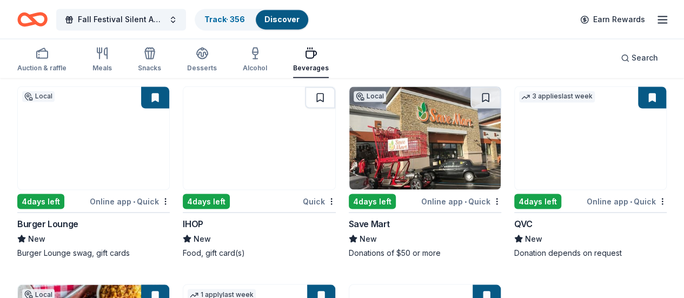
scroll to position [928, 0]
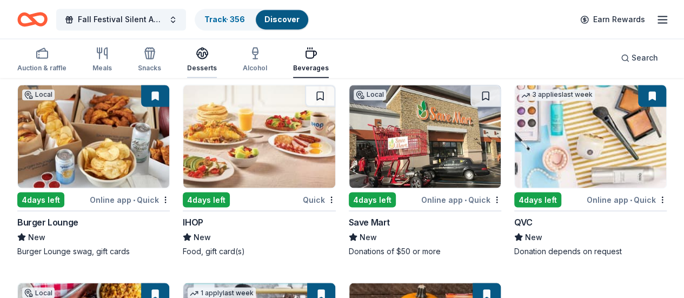
click at [208, 61] on div "Desserts" at bounding box center [202, 60] width 30 height 26
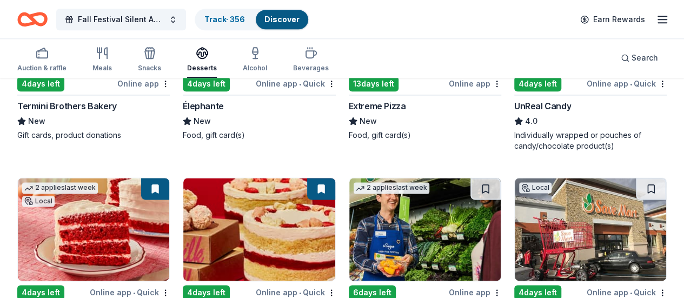
scroll to position [703, 0]
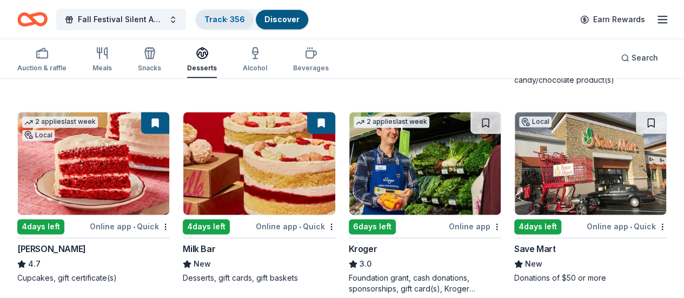
click at [239, 16] on link "Track · 356" at bounding box center [225, 19] width 41 height 9
click at [467, 22] on div "Fall Festival Silent Auction Track · 356 Discover Earn Rewards" at bounding box center [342, 18] width 650 height 25
click at [99, 18] on span "Fall Festival Silent Auction" at bounding box center [121, 19] width 87 height 13
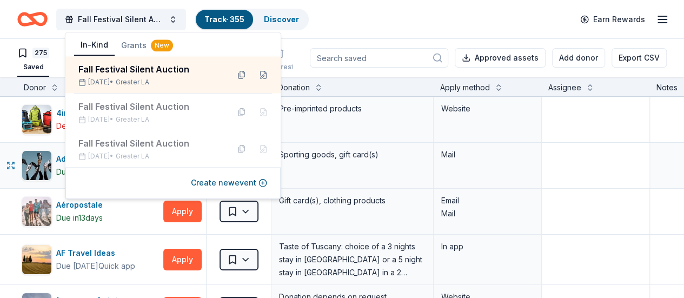
scroll to position [54, 0]
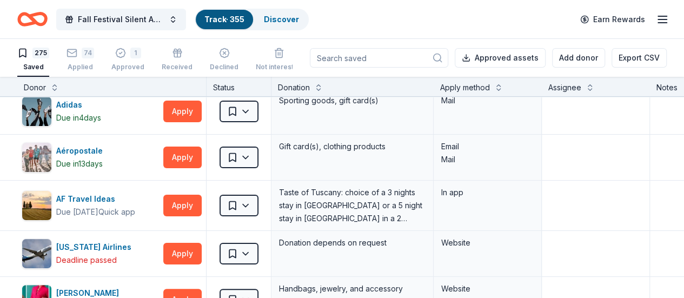
click at [387, 14] on div "Fall Festival Silent Auction Track · 355 Discover Earn Rewards" at bounding box center [342, 18] width 650 height 25
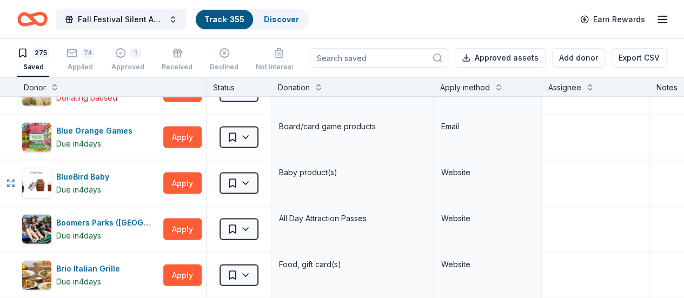
scroll to position [1298, 0]
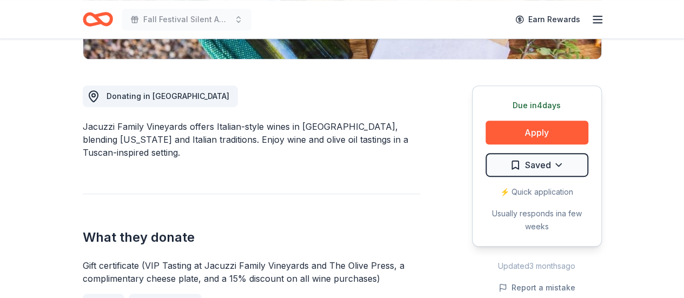
scroll to position [271, 0]
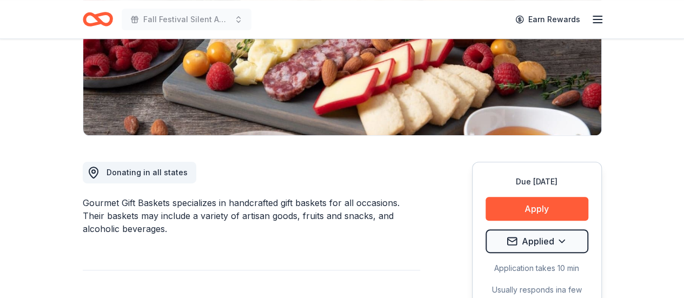
scroll to position [271, 0]
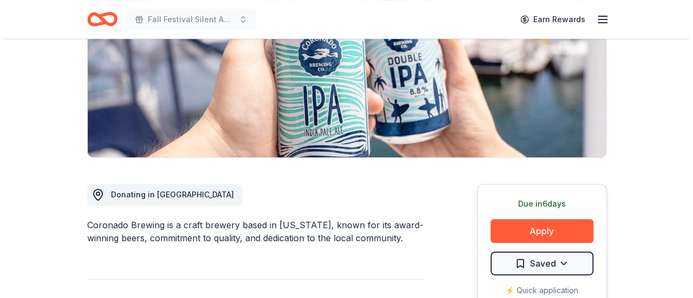
scroll to position [216, 0]
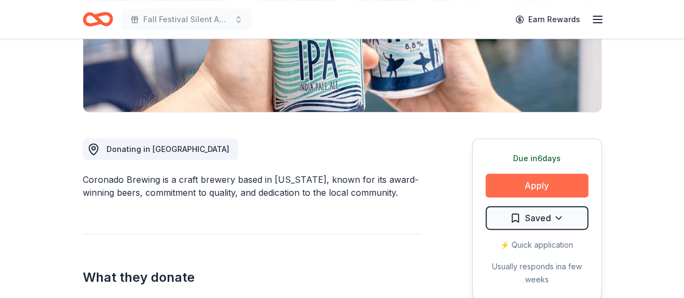
click at [513, 178] on button "Apply" at bounding box center [537, 186] width 103 height 24
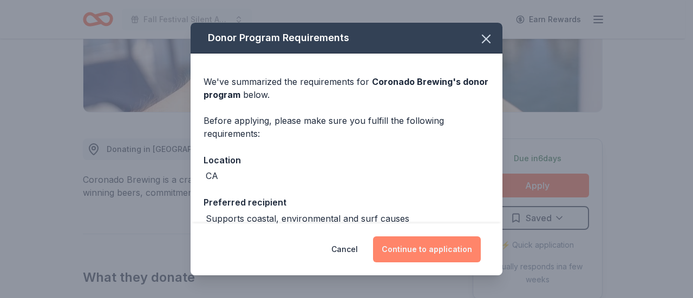
click at [417, 249] on button "Continue to application" at bounding box center [427, 249] width 108 height 26
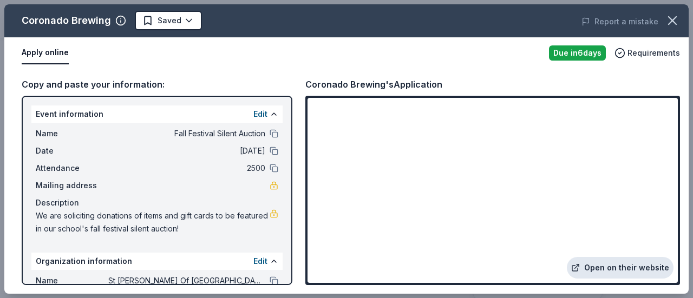
click at [608, 268] on link "Open on their website" at bounding box center [619, 268] width 107 height 22
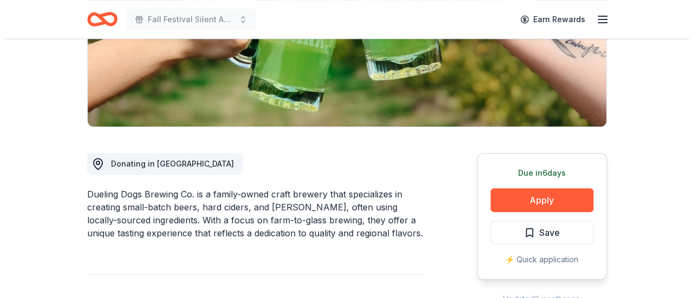
scroll to position [216, 0]
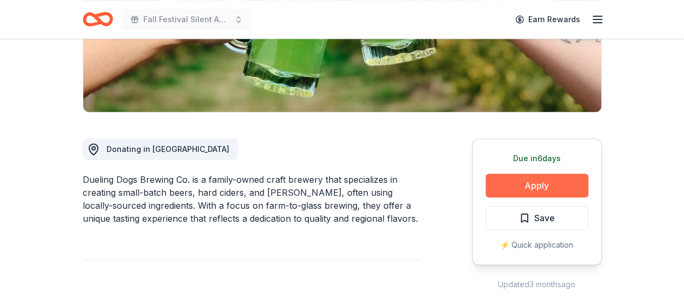
click at [534, 181] on button "Apply" at bounding box center [537, 186] width 103 height 24
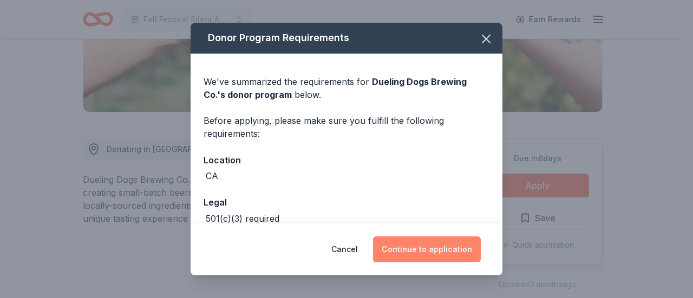
click at [437, 246] on button "Continue to application" at bounding box center [427, 249] width 108 height 26
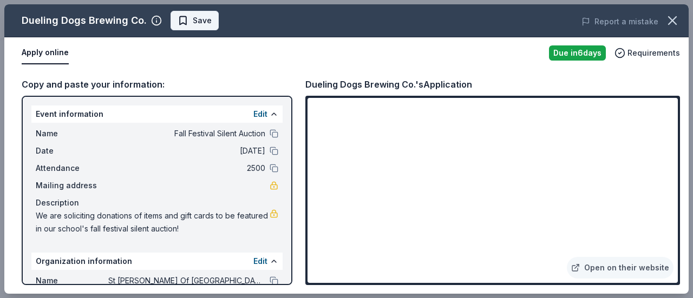
click at [193, 22] on span "Save" at bounding box center [202, 20] width 19 height 13
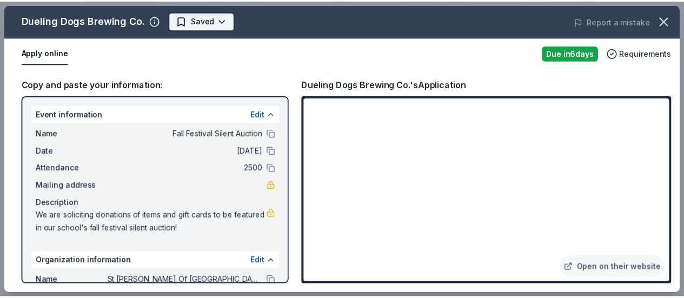
scroll to position [0, 0]
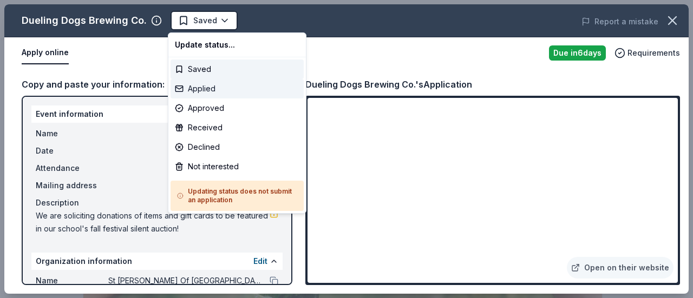
click at [202, 89] on div "Applied" at bounding box center [236, 88] width 133 height 19
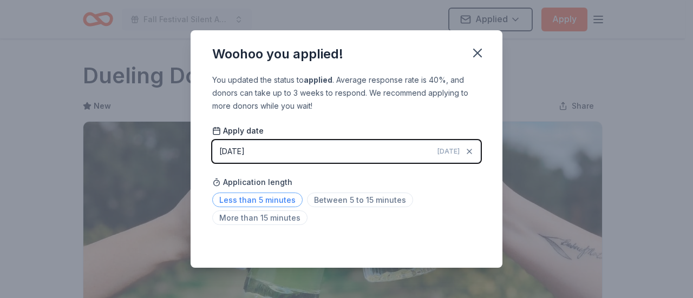
click at [267, 203] on span "Less than 5 minutes" at bounding box center [257, 200] width 90 height 15
click at [320, 199] on span "Between 5 to 15 minutes" at bounding box center [360, 200] width 106 height 15
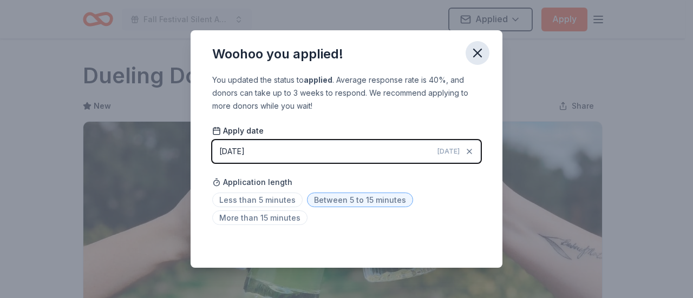
click at [480, 56] on icon "button" at bounding box center [477, 53] width 8 height 8
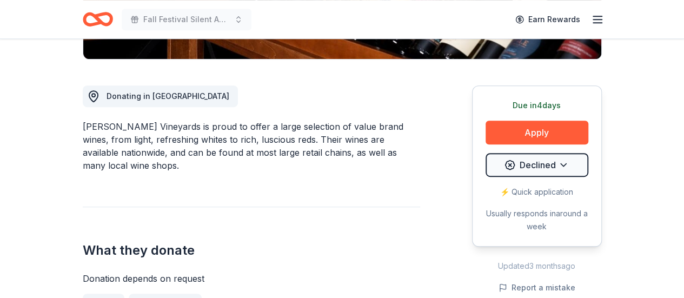
scroll to position [271, 0]
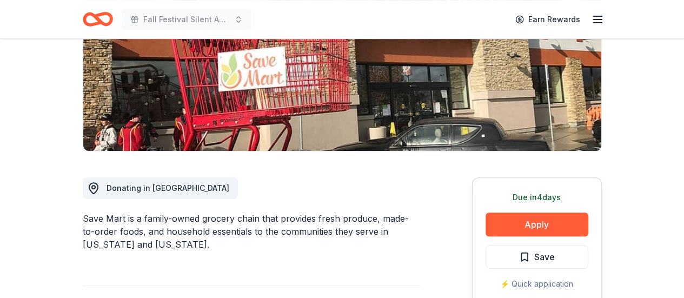
scroll to position [162, 0]
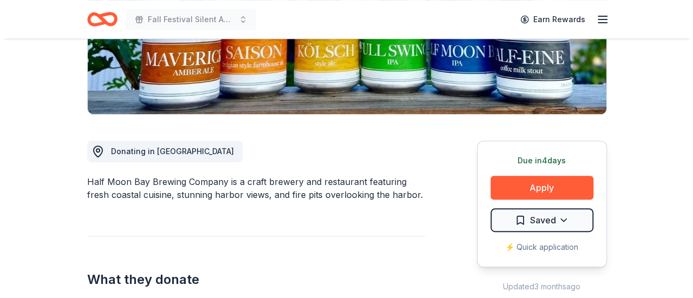
scroll to position [216, 0]
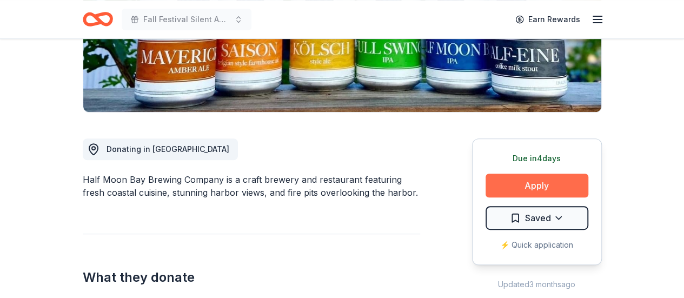
click at [512, 185] on button "Apply" at bounding box center [537, 186] width 103 height 24
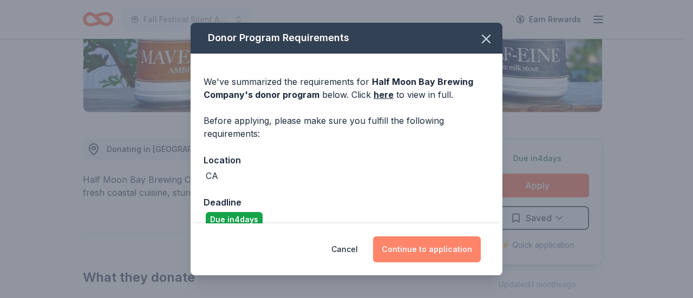
click at [405, 245] on button "Continue to application" at bounding box center [427, 249] width 108 height 26
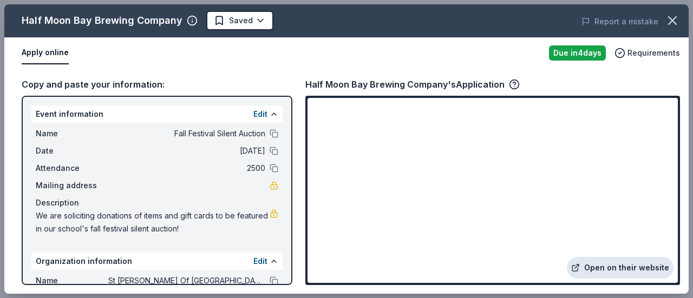
click at [624, 265] on link "Open on their website" at bounding box center [619, 268] width 107 height 22
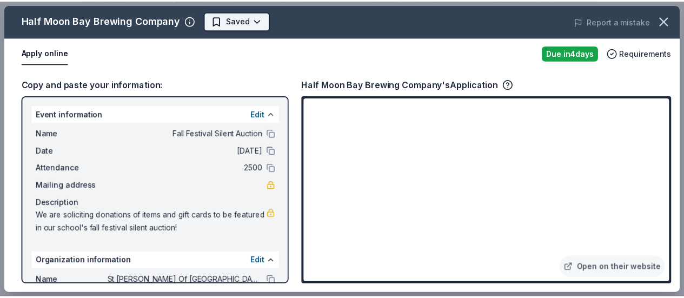
scroll to position [0, 0]
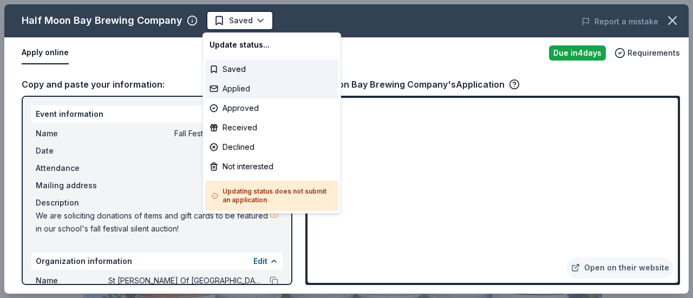
click at [246, 86] on div "Applied" at bounding box center [271, 88] width 133 height 19
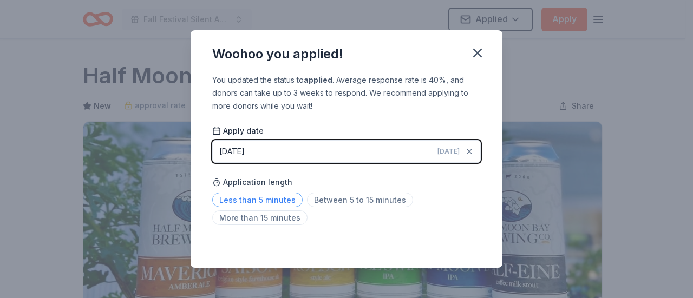
click at [252, 200] on span "Less than 5 minutes" at bounding box center [257, 200] width 90 height 15
click at [478, 50] on icon "button" at bounding box center [477, 52] width 15 height 15
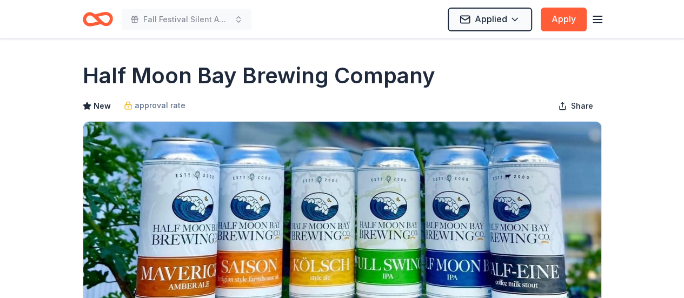
click at [596, 17] on icon "button" at bounding box center [597, 19] width 13 height 13
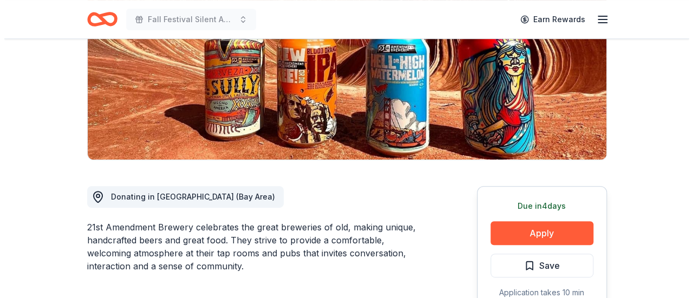
scroll to position [216, 0]
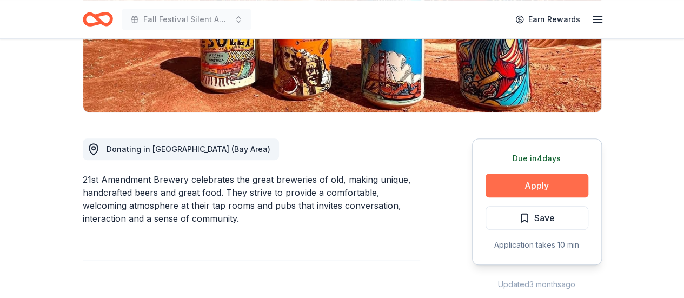
click at [535, 181] on button "Apply" at bounding box center [537, 186] width 103 height 24
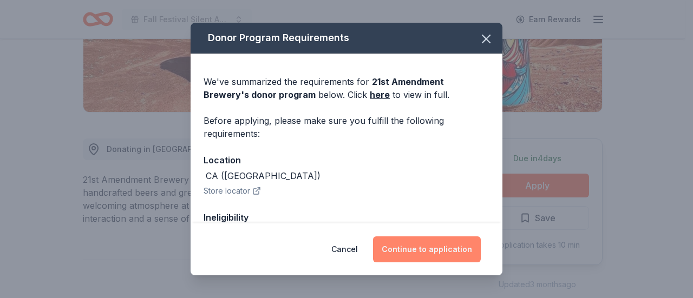
click at [423, 242] on button "Continue to application" at bounding box center [427, 249] width 108 height 26
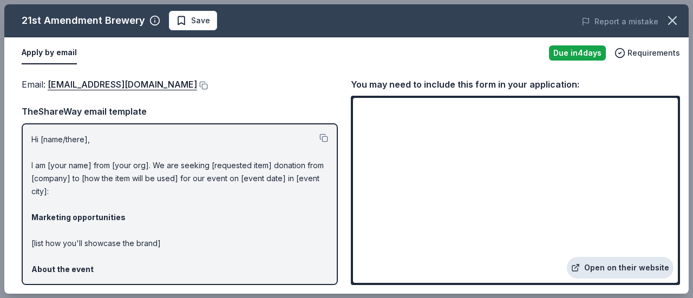
click at [603, 262] on link "Open on their website" at bounding box center [619, 268] width 107 height 22
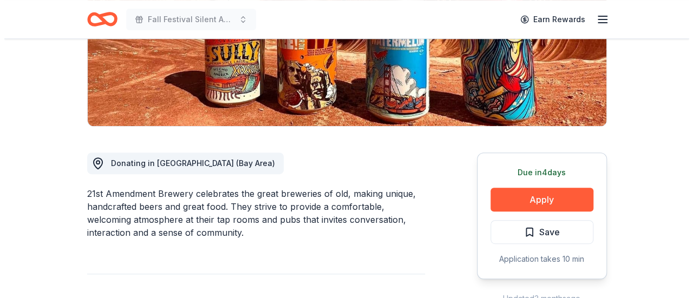
scroll to position [271, 0]
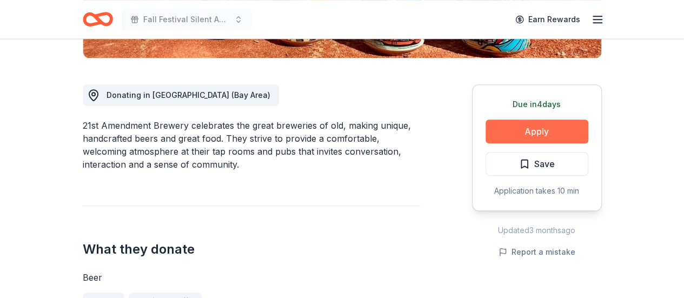
click at [536, 134] on button "Apply" at bounding box center [537, 132] width 103 height 24
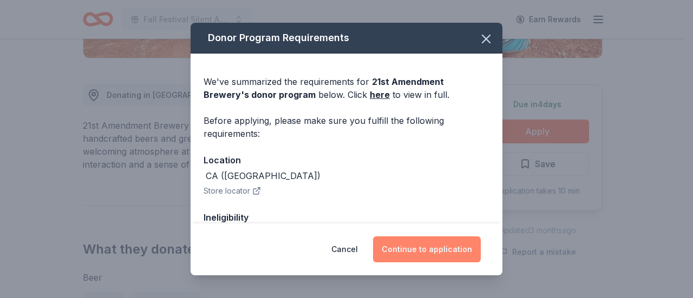
click at [416, 255] on button "Continue to application" at bounding box center [427, 249] width 108 height 26
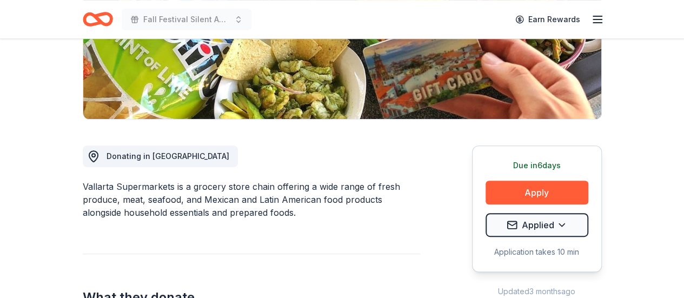
scroll to position [216, 0]
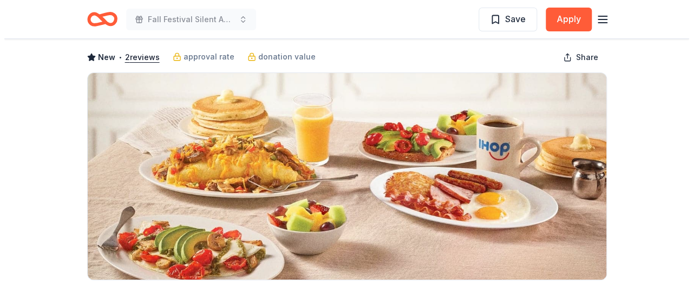
scroll to position [162, 0]
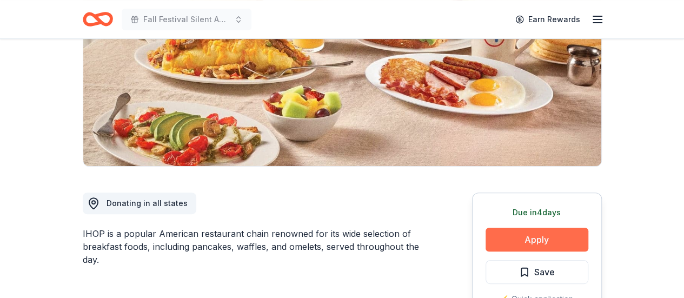
click at [557, 239] on button "Apply" at bounding box center [537, 240] width 103 height 24
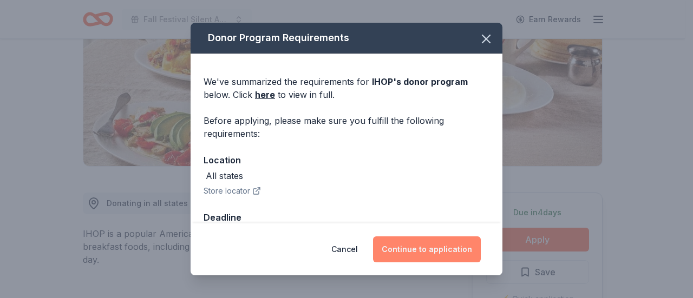
click at [450, 248] on button "Continue to application" at bounding box center [427, 249] width 108 height 26
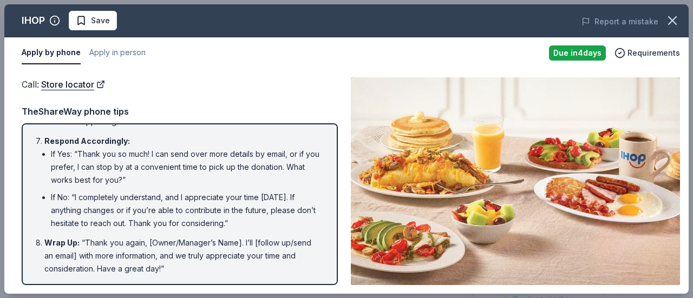
scroll to position [284, 0]
